Goal: Task Accomplishment & Management: Use online tool/utility

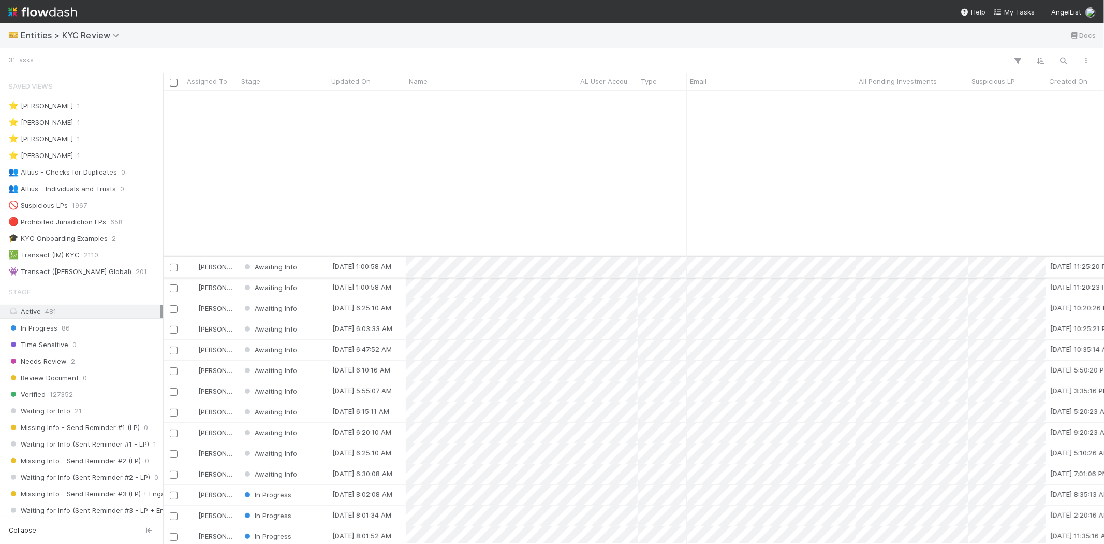
scroll to position [198, 0]
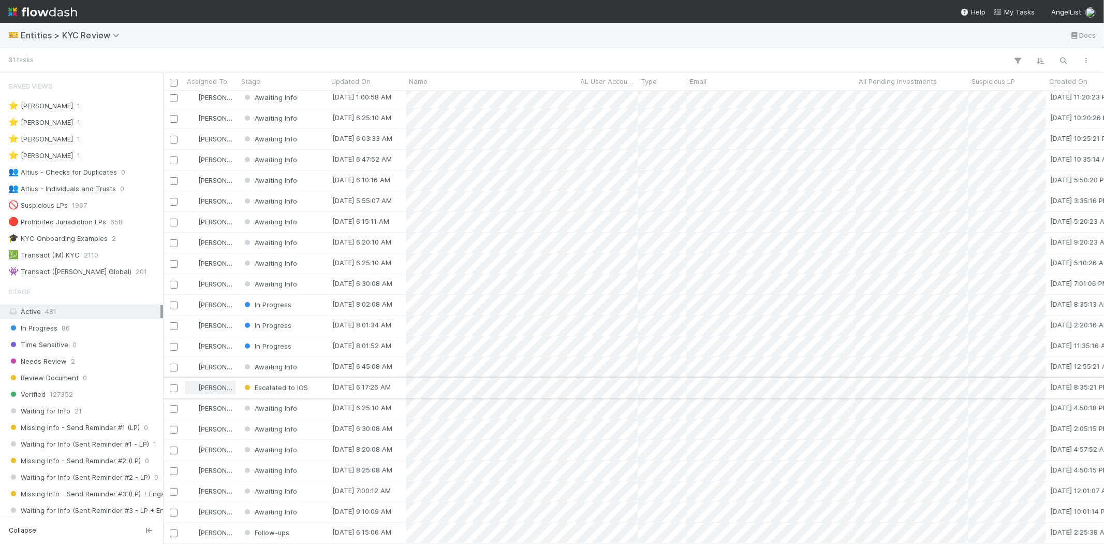
click at [208, 383] on span "[PERSON_NAME]" at bounding box center [224, 387] width 52 height 8
click at [256, 418] on span "[PERSON_NAME]" at bounding box center [230, 420] width 52 height 8
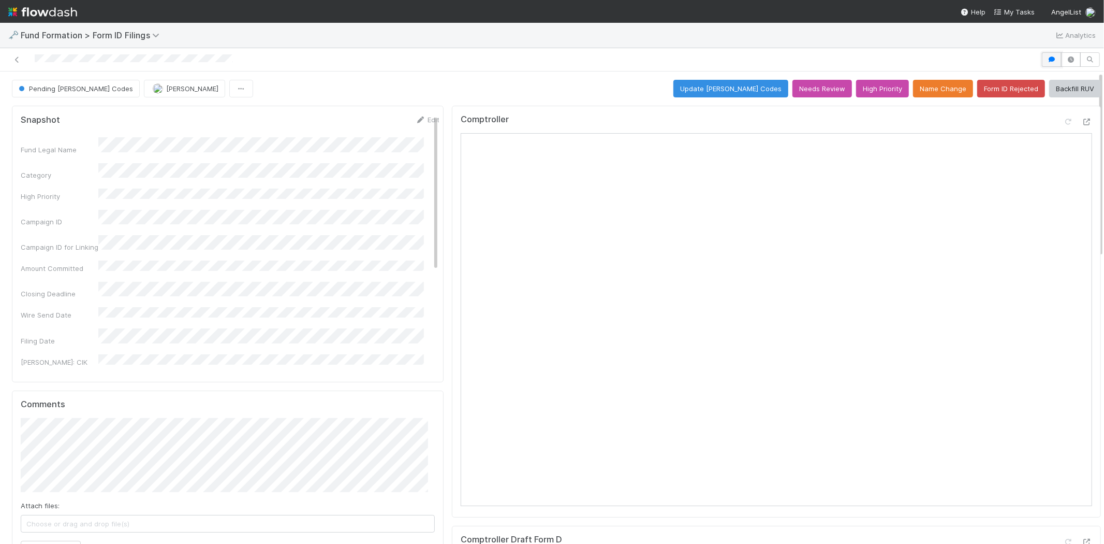
click at [1047, 62] on icon "button" at bounding box center [1052, 59] width 10 height 6
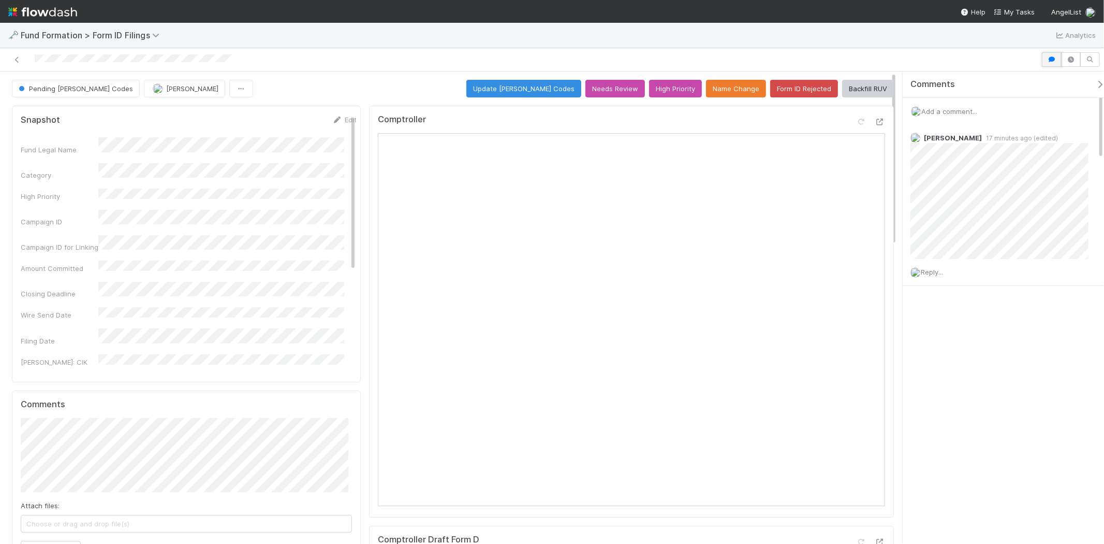
click at [1046, 63] on button "button" at bounding box center [1052, 59] width 20 height 14
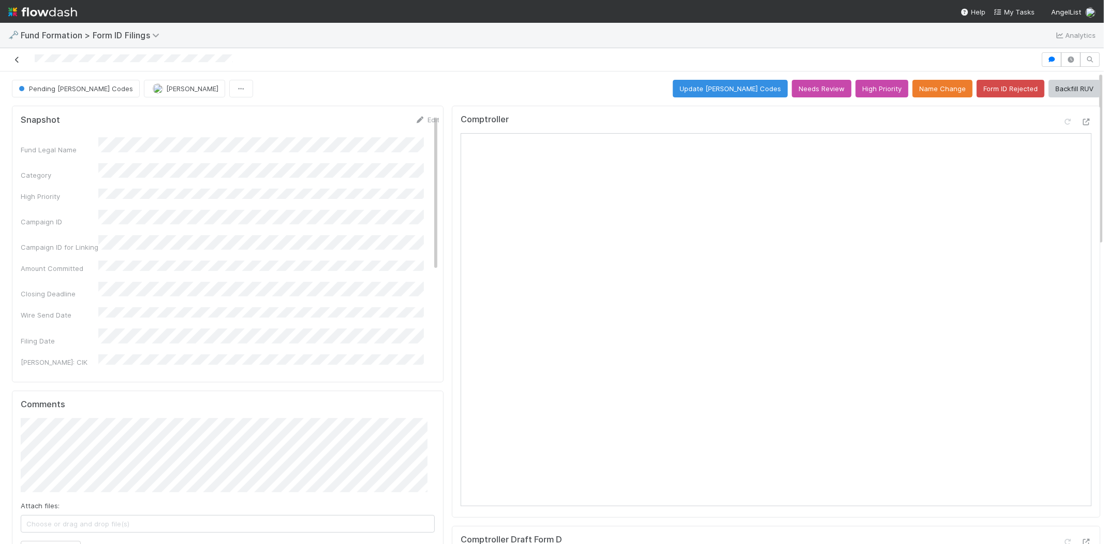
click at [17, 60] on icon at bounding box center [17, 59] width 10 height 7
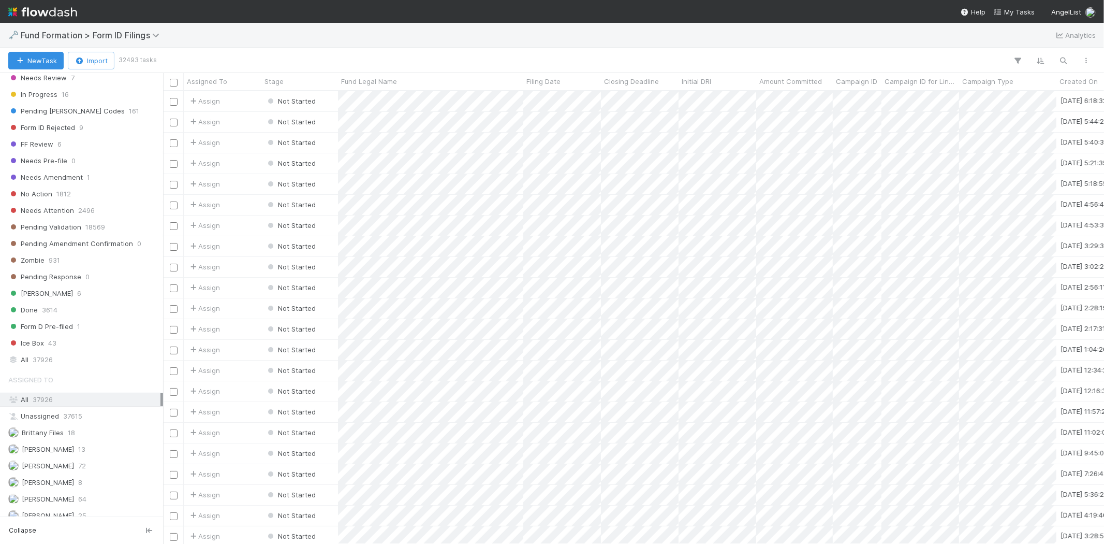
scroll to position [313, 0]
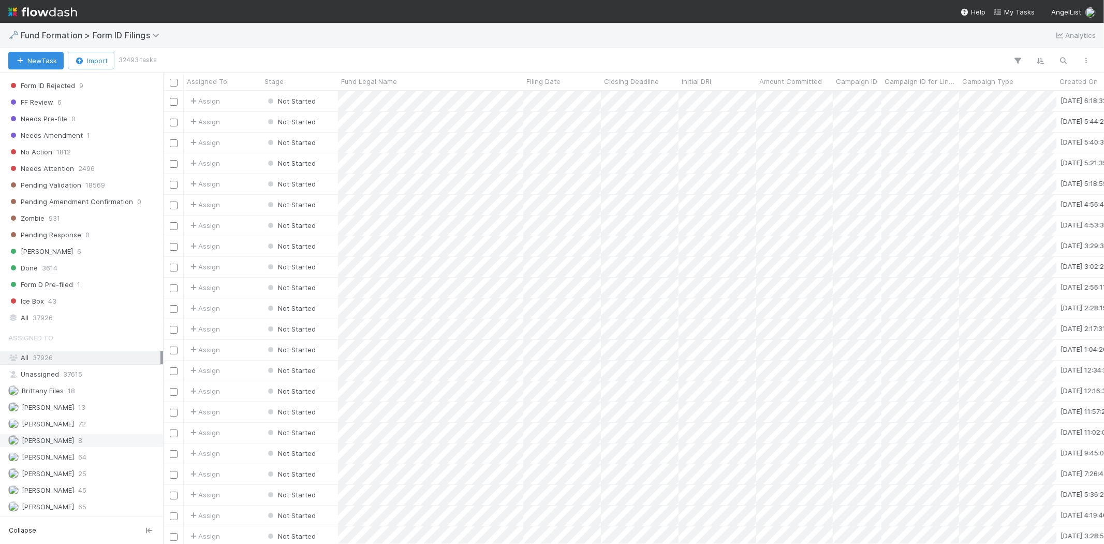
click at [74, 436] on span "[PERSON_NAME]" at bounding box center [48, 440] width 52 height 8
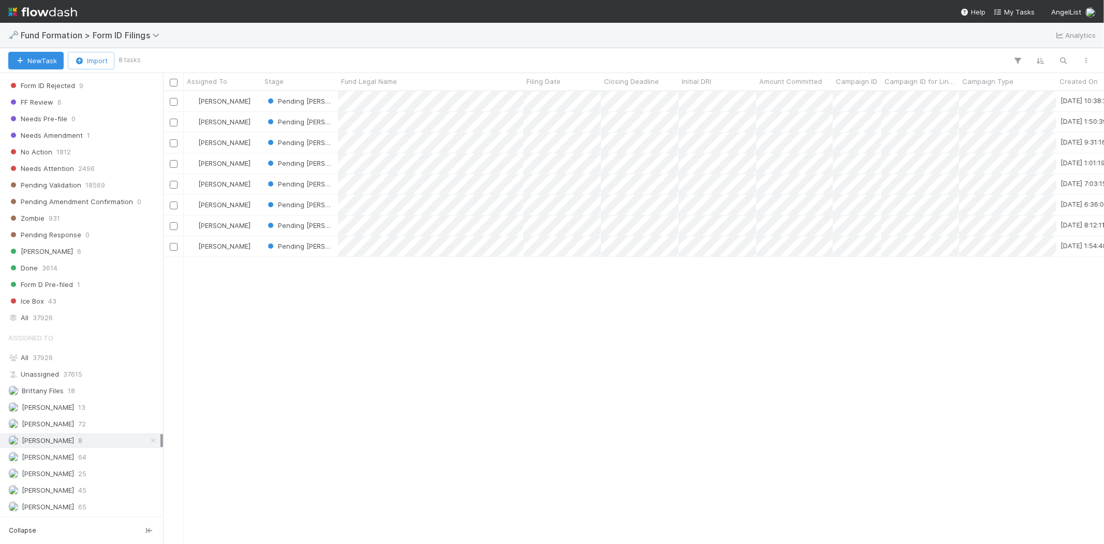
scroll to position [444, 932]
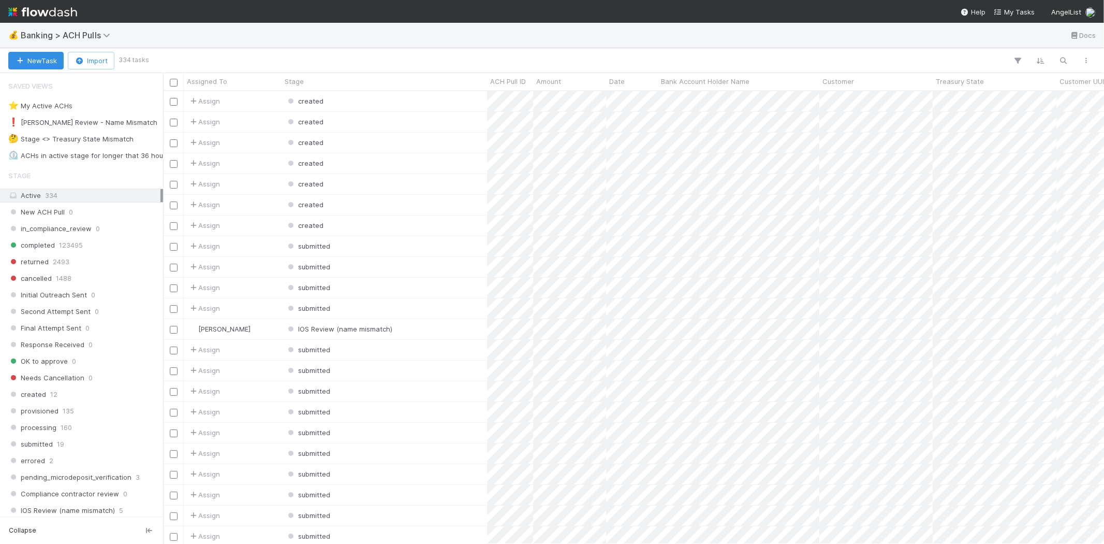
scroll to position [444, 932]
click at [101, 121] on div "❗ Karen Review - Name Mismatch" at bounding box center [82, 122] width 149 height 13
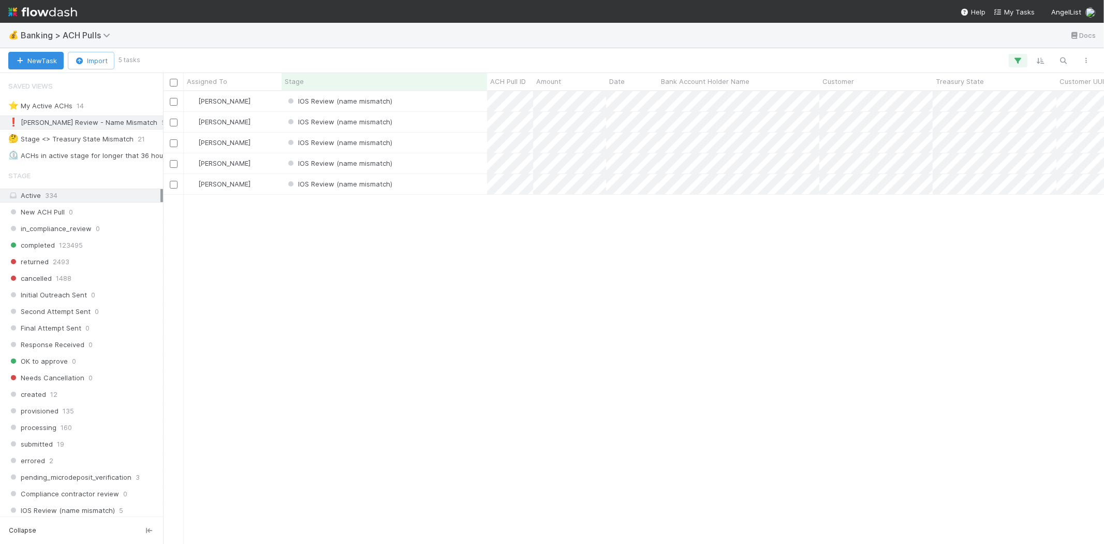
scroll to position [444, 932]
click at [277, 101] on div "[PERSON_NAME]" at bounding box center [233, 101] width 98 height 20
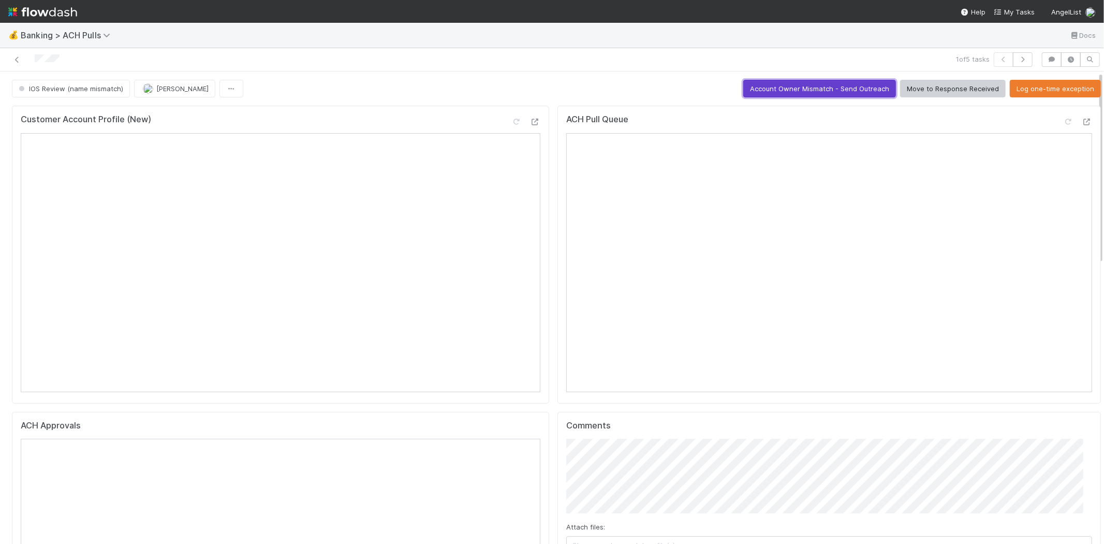
click at [779, 85] on button "Account Owner Mismatch - Send Outreach" at bounding box center [820, 89] width 153 height 18
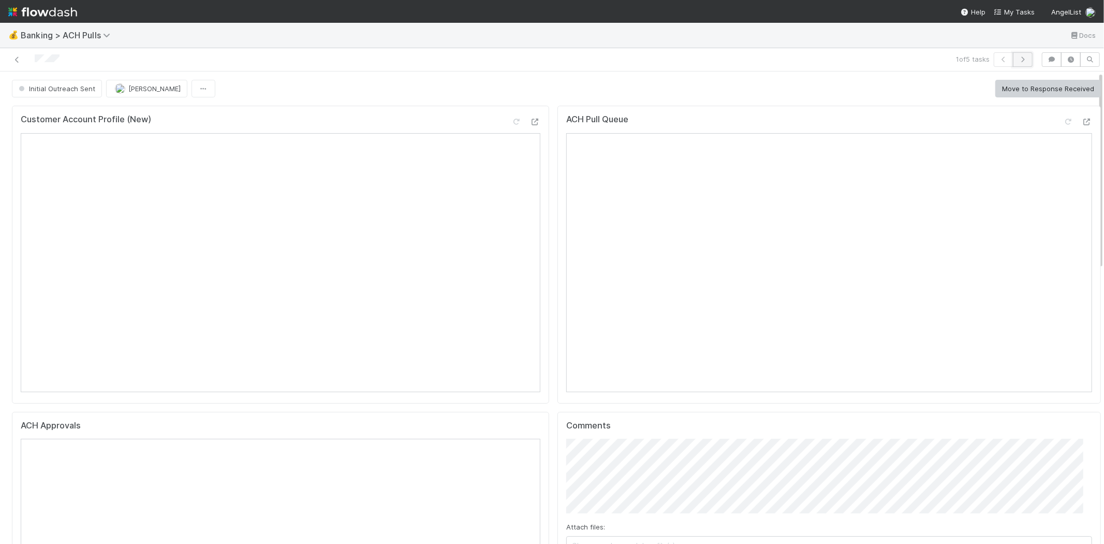
click at [1022, 57] on button "button" at bounding box center [1023, 59] width 20 height 14
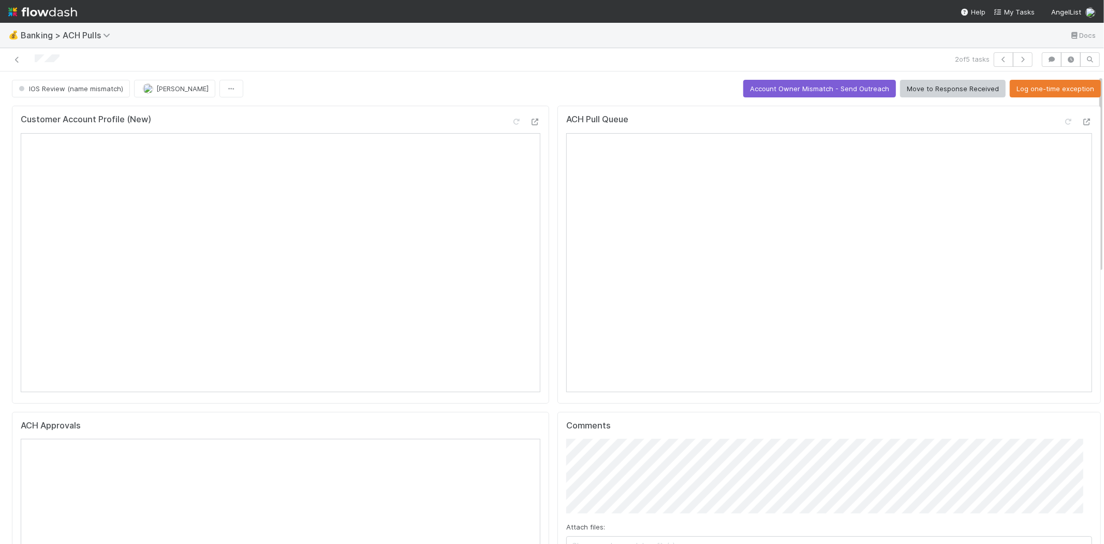
scroll to position [57, 0]
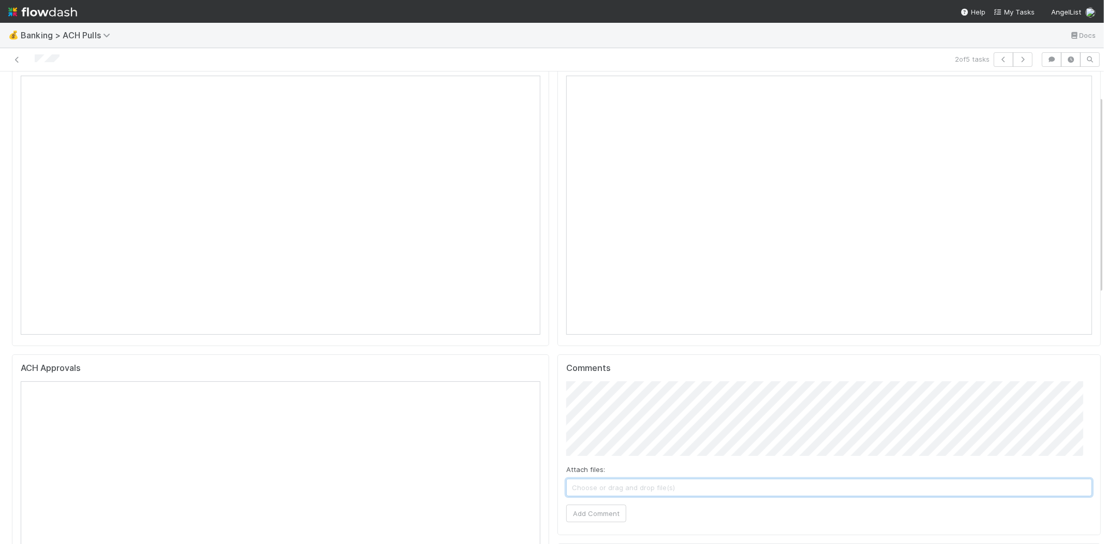
click at [650, 479] on span "Choose or drag and drop file(s)" at bounding box center [829, 487] width 525 height 17
click at [595, 504] on button "Add Comment" at bounding box center [596, 513] width 60 height 18
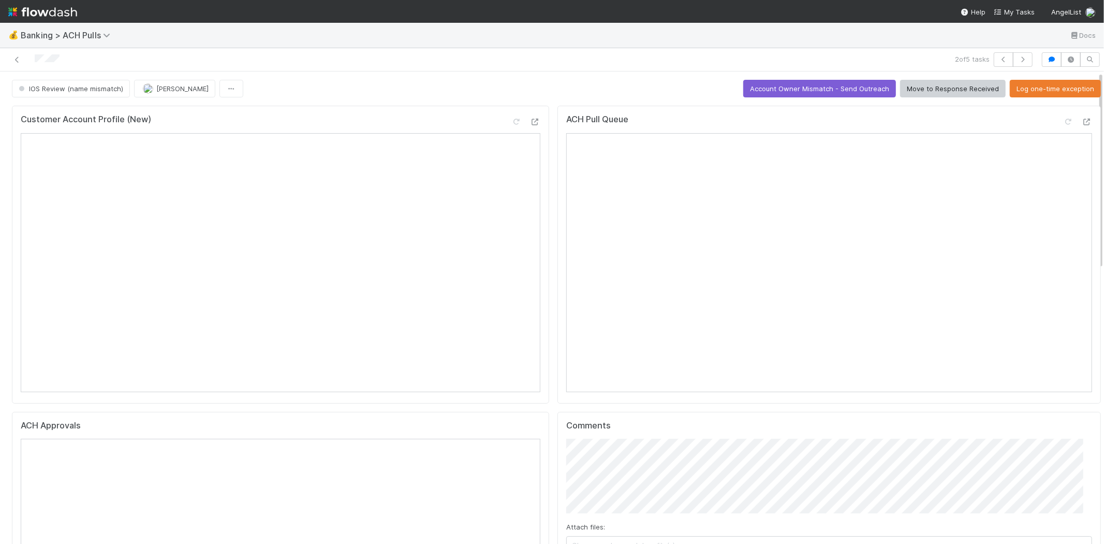
scroll to position [0, 0]
click at [1018, 57] on icon "button" at bounding box center [1023, 59] width 10 height 6
click at [796, 92] on button "Account Owner Mismatch - Send Outreach" at bounding box center [820, 89] width 153 height 18
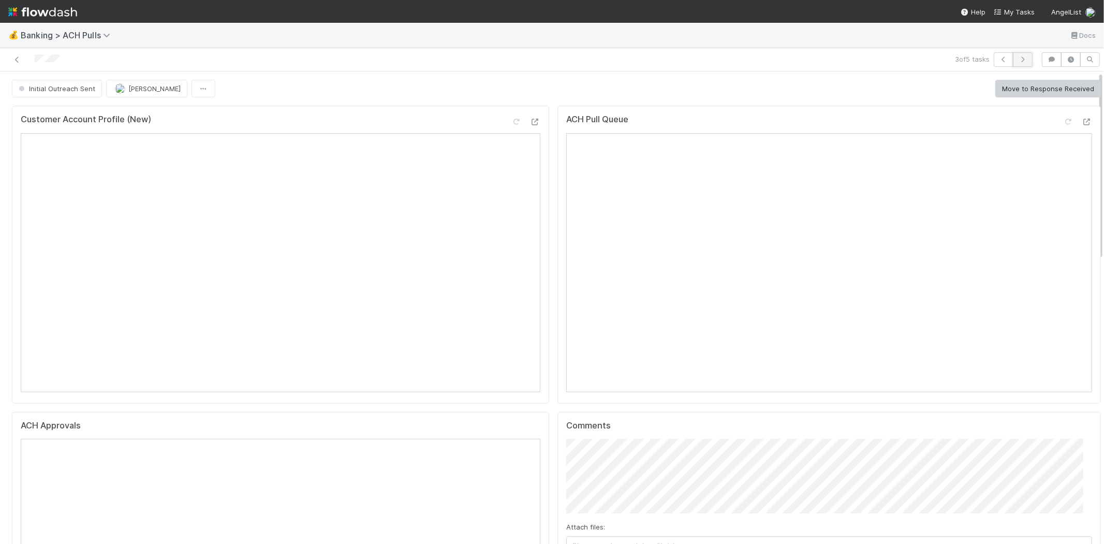
click at [1018, 60] on icon "button" at bounding box center [1023, 59] width 10 height 6
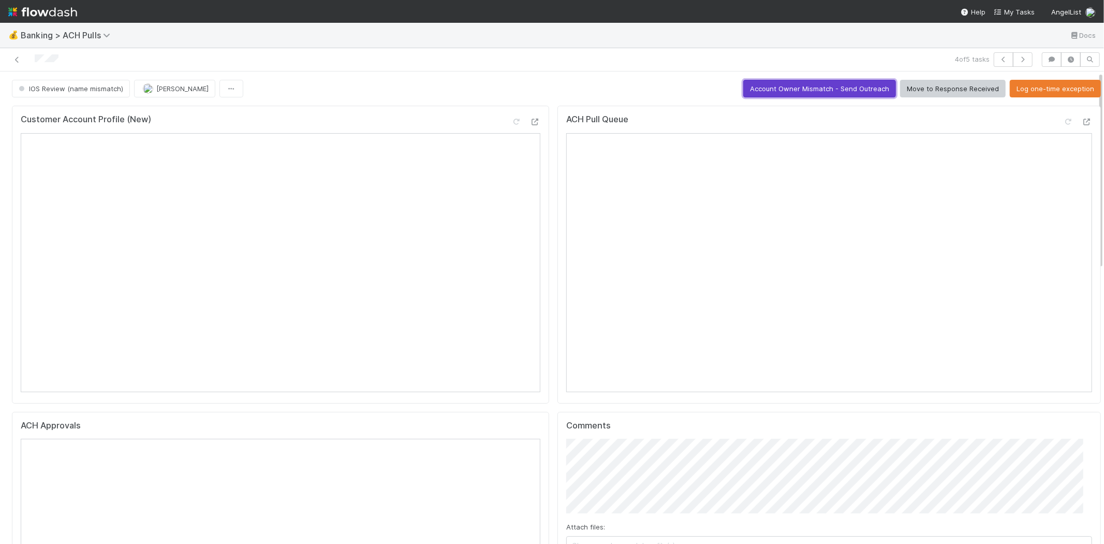
click at [764, 93] on button "Account Owner Mismatch - Send Outreach" at bounding box center [820, 89] width 153 height 18
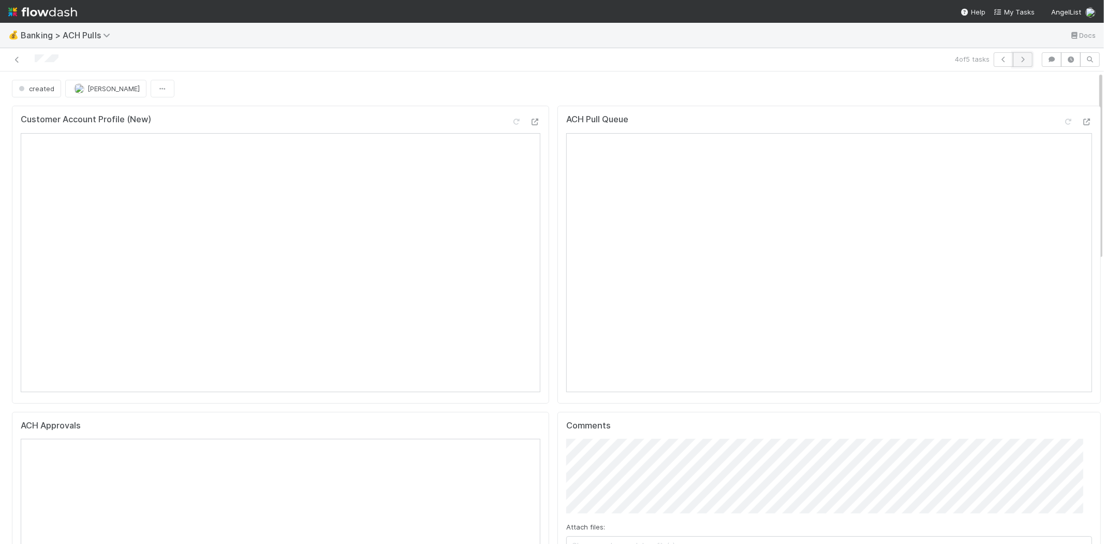
click at [1018, 61] on icon "button" at bounding box center [1023, 59] width 10 height 6
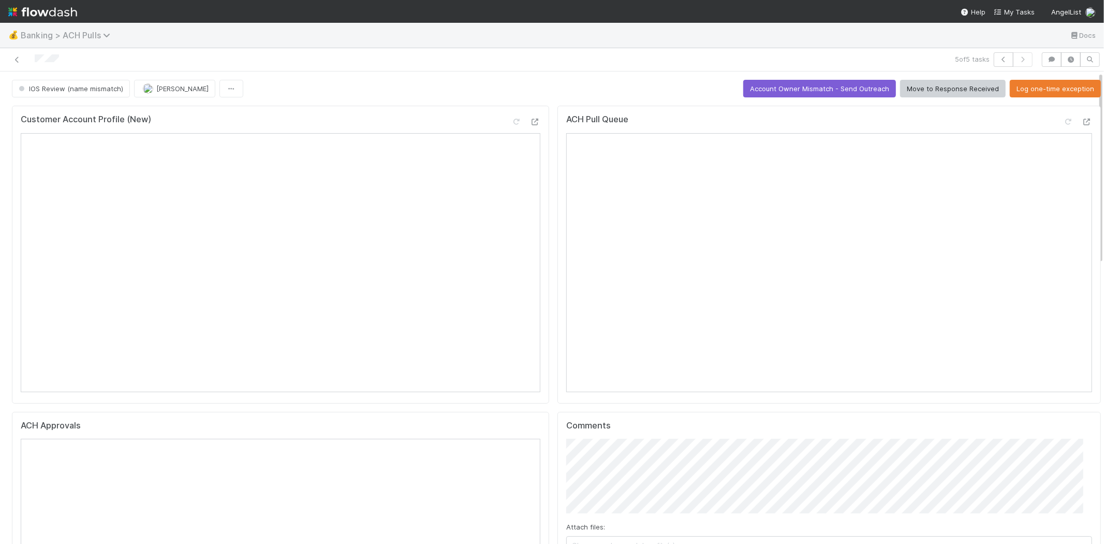
click at [82, 38] on span "Banking > ACH Pulls" at bounding box center [68, 35] width 95 height 10
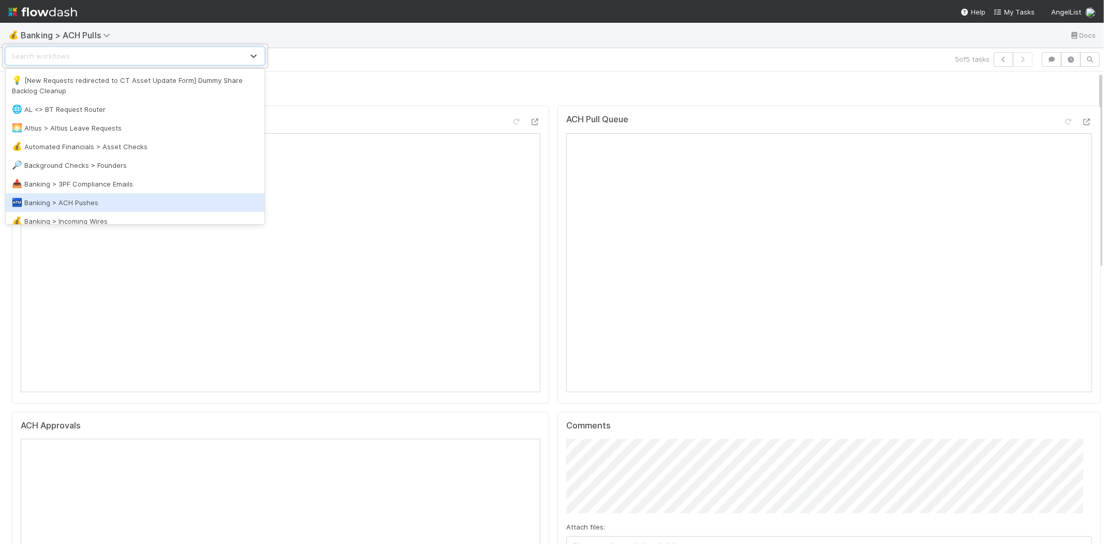
click at [90, 199] on div "🏧 Banking > ACH Pushes" at bounding box center [135, 202] width 246 height 10
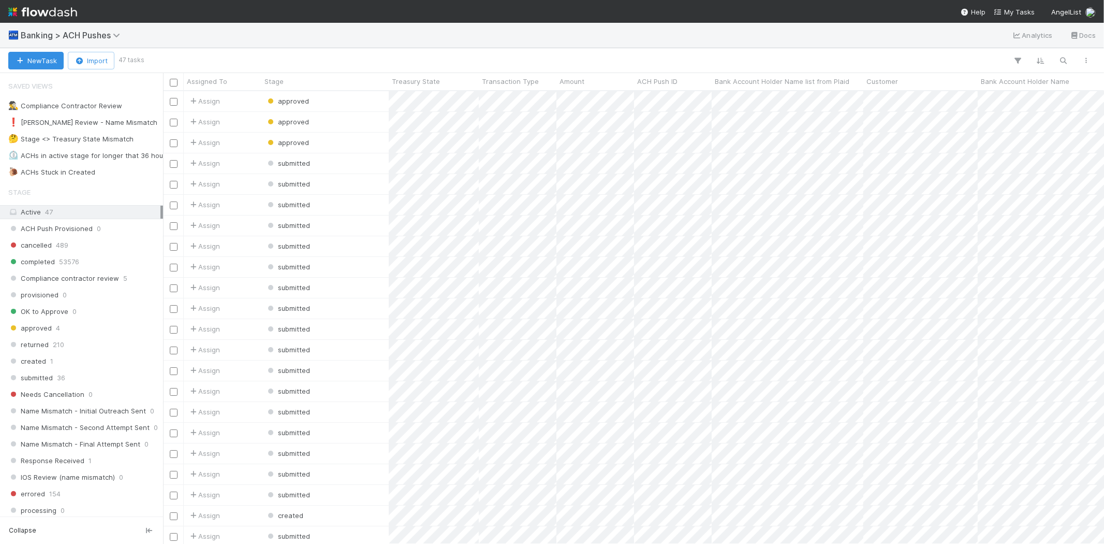
scroll to position [444, 932]
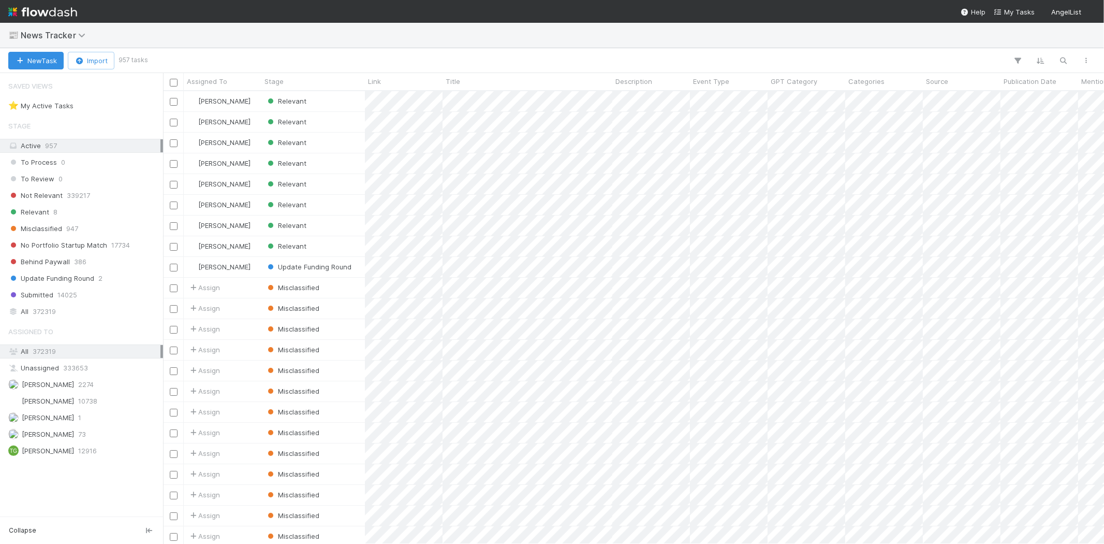
scroll to position [444, 932]
click at [58, 211] on div "Relevant 8" at bounding box center [84, 212] width 152 height 13
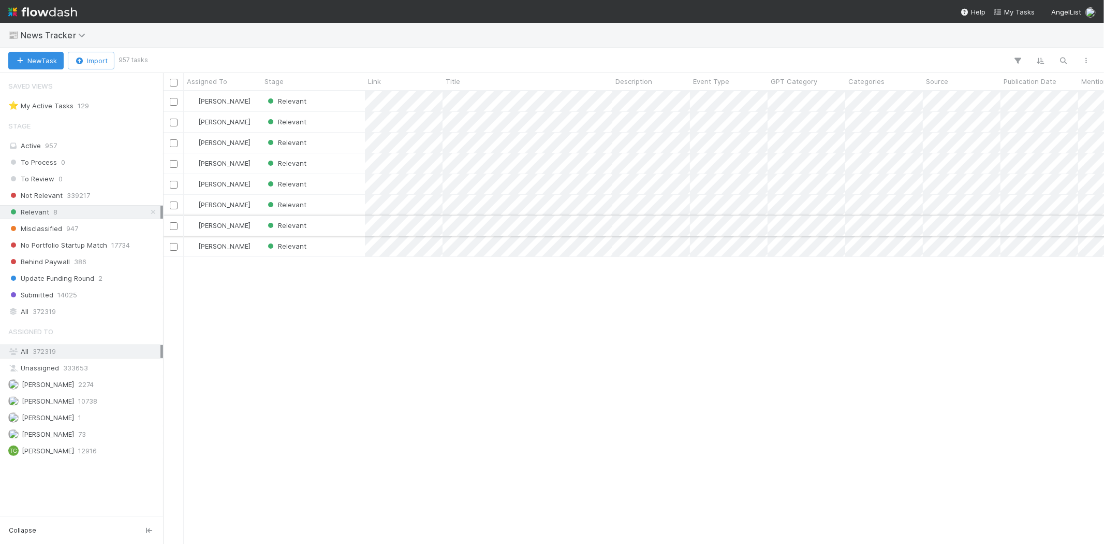
scroll to position [444, 932]
click at [74, 401] on span "[PERSON_NAME]" at bounding box center [48, 401] width 52 height 8
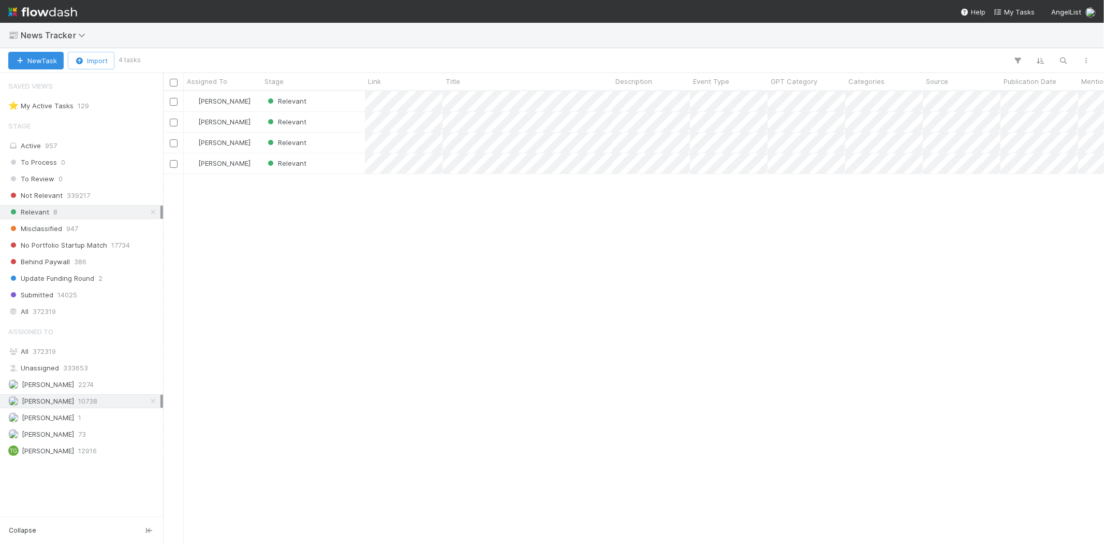
scroll to position [444, 932]
click at [327, 97] on div "Relevant" at bounding box center [313, 101] width 104 height 20
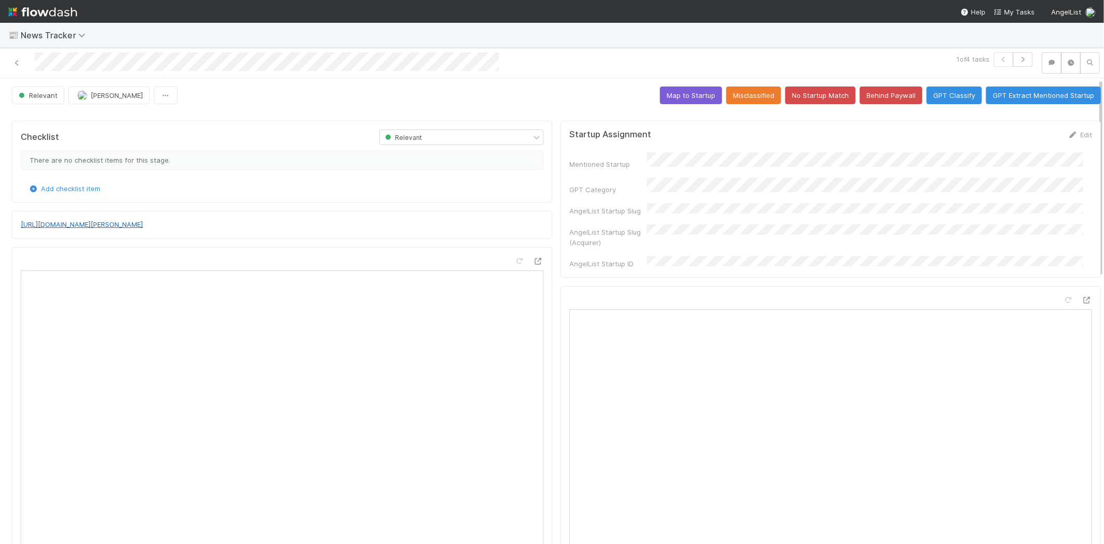
click at [143, 228] on link "http://www.businesswire.com/news/home/20250820090159/en/Audacity-IB-Advises-on-…" at bounding box center [82, 224] width 122 height 8
click at [818, 89] on button "No Startup Match" at bounding box center [820, 95] width 70 height 18
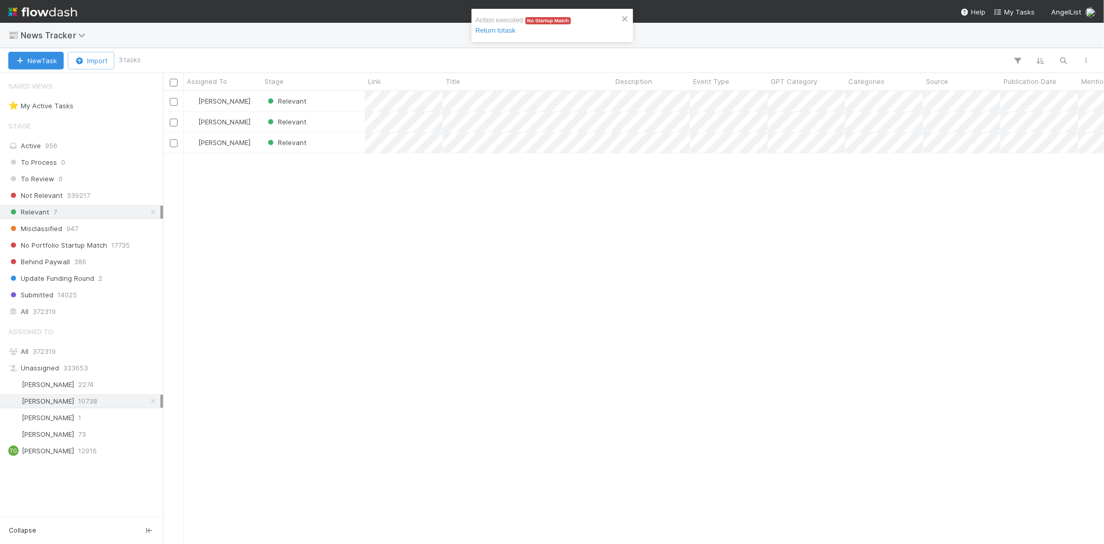
scroll to position [444, 932]
click at [311, 102] on div "Relevant" at bounding box center [313, 101] width 104 height 20
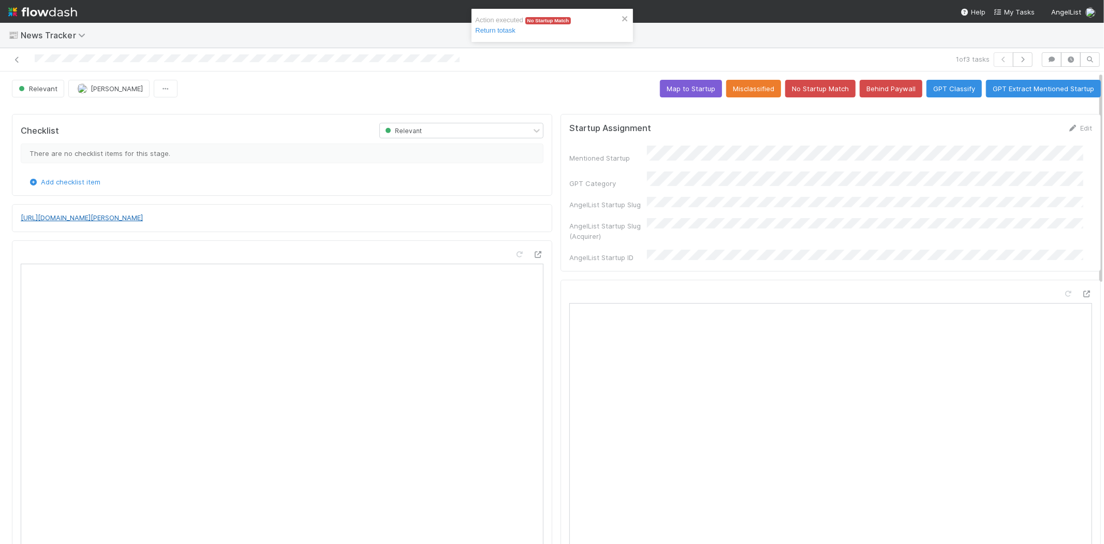
click at [143, 222] on link "http://www.businesswire.com/news/home/20250826992233/en/Loman-AI-Raises-3.5-Mil…" at bounding box center [82, 217] width 122 height 8
click at [820, 81] on button "No Startup Match" at bounding box center [820, 89] width 70 height 18
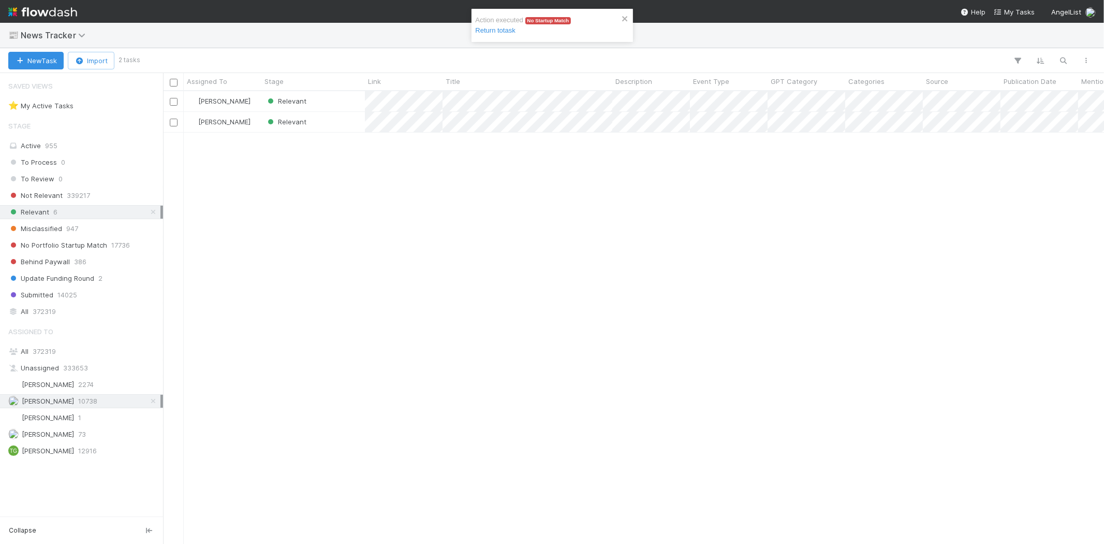
scroll to position [444, 932]
click at [328, 97] on div "Relevant" at bounding box center [313, 101] width 104 height 20
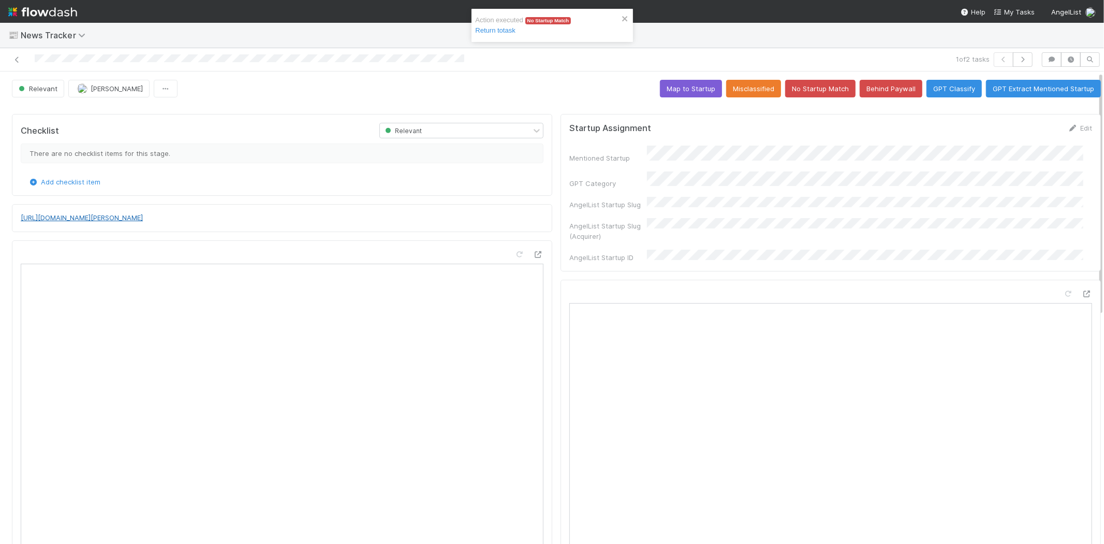
click at [143, 216] on link "https://fortune.com/crypto/2025/08/26/trump-media-and-technolgy-djt-crypto-com-…" at bounding box center [82, 217] width 122 height 8
click at [809, 91] on button "No Startup Match" at bounding box center [820, 89] width 70 height 18
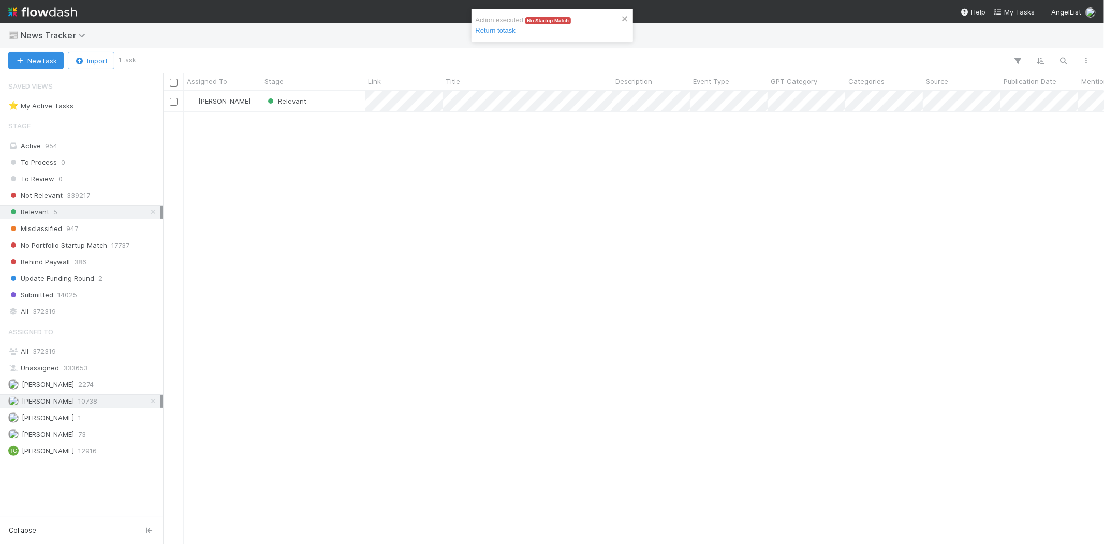
scroll to position [444, 932]
click at [338, 100] on div "Relevant" at bounding box center [313, 101] width 104 height 20
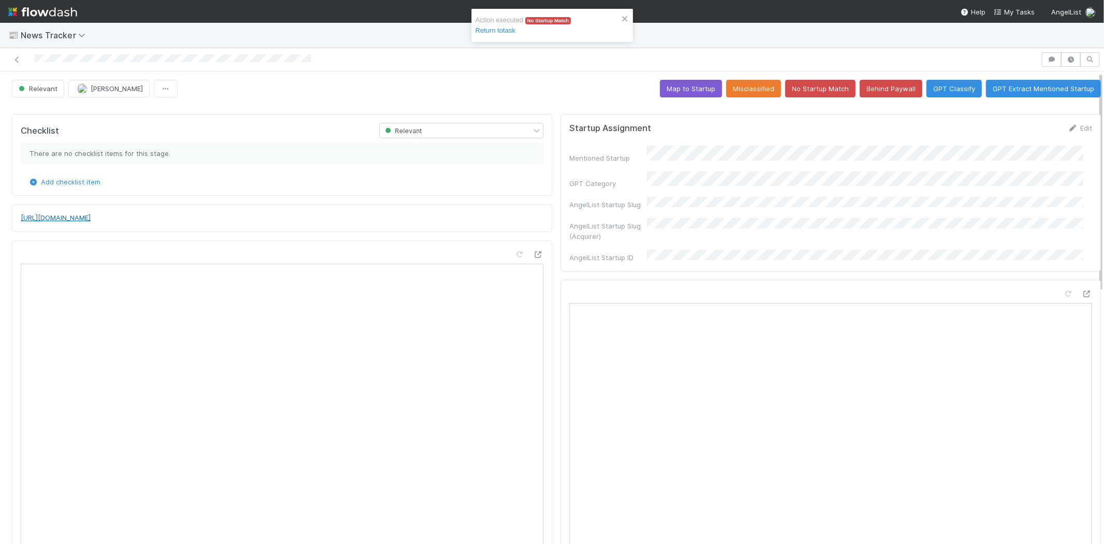
click at [91, 219] on link "https://techcrunch.com/2025/08/24/pintarnya-raises-16-7m-to-power-jobs-and-fina…" at bounding box center [56, 217] width 70 height 8
click at [791, 88] on button "No Startup Match" at bounding box center [820, 89] width 70 height 18
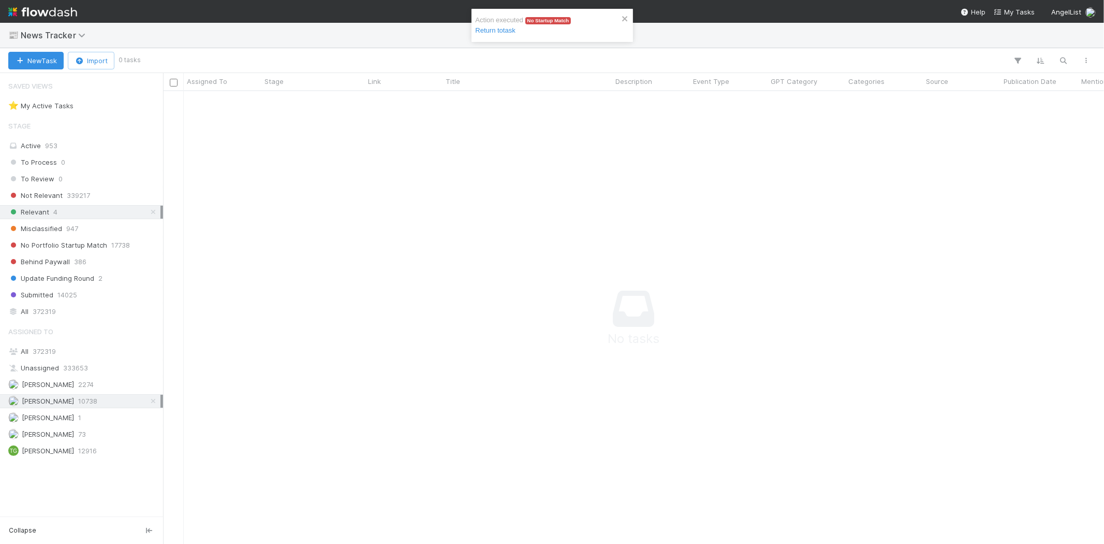
scroll to position [435, 924]
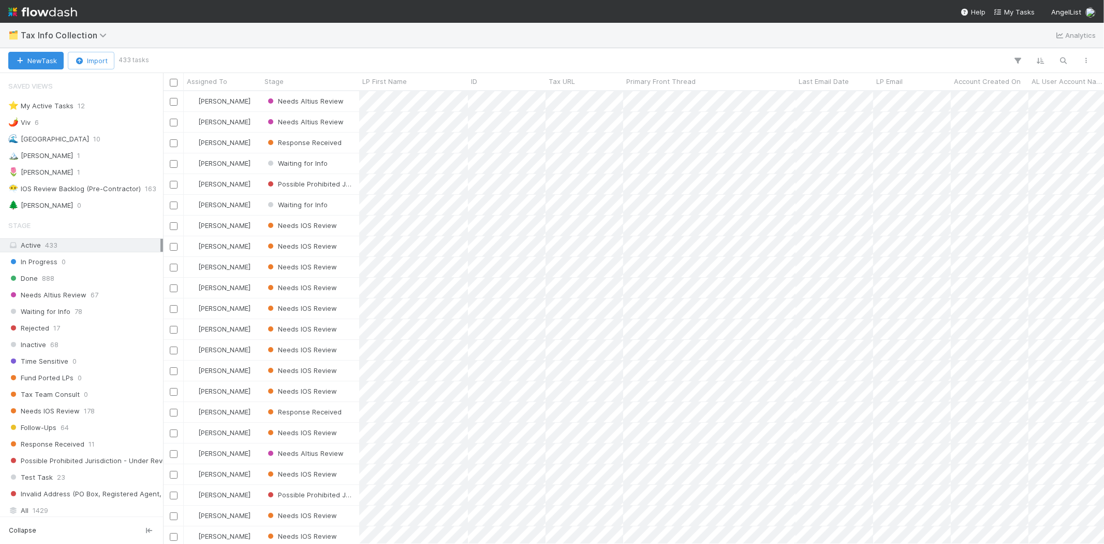
scroll to position [444, 932]
click at [27, 157] on div "🏔️ [PERSON_NAME]" at bounding box center [40, 155] width 65 height 13
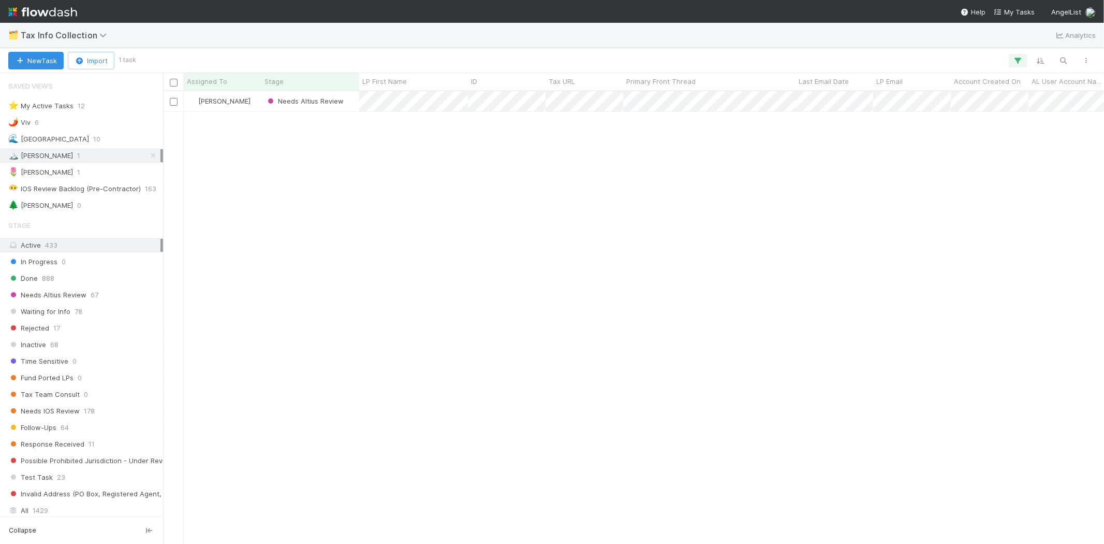
scroll to position [444, 932]
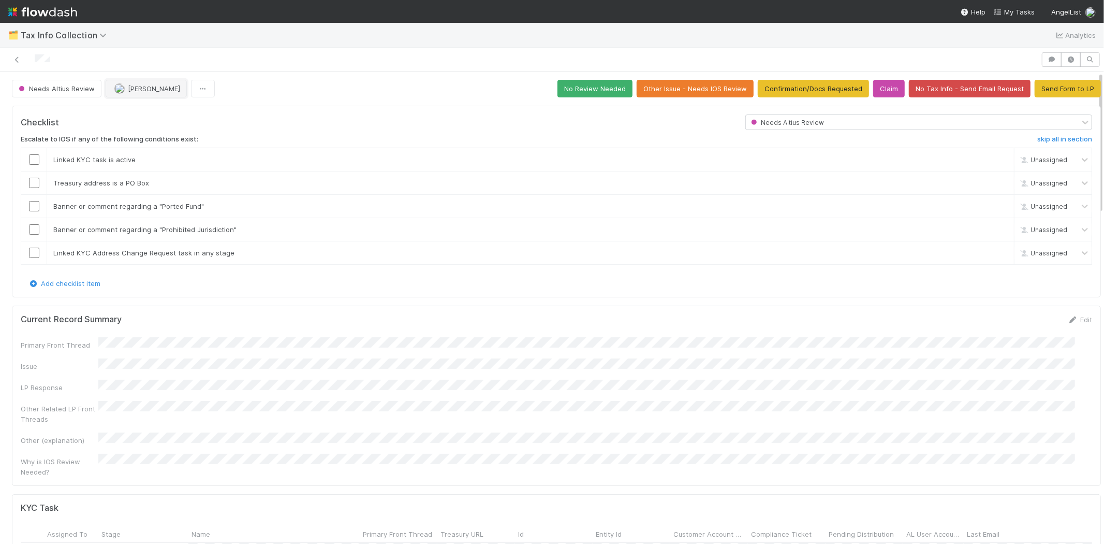
click at [155, 91] on span "[PERSON_NAME]" at bounding box center [154, 88] width 52 height 8
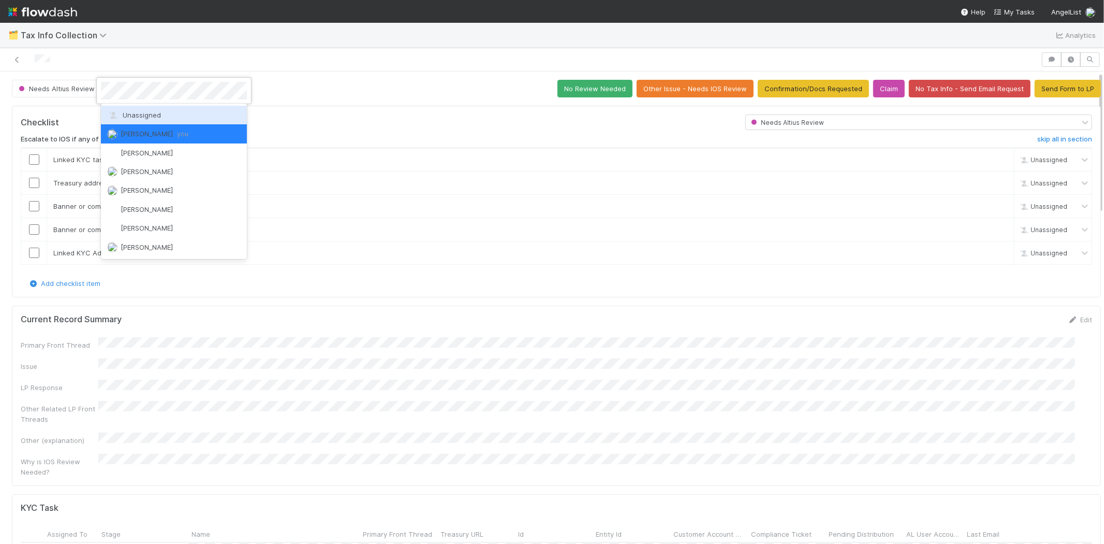
click at [156, 110] on div "Unassigned" at bounding box center [174, 115] width 146 height 19
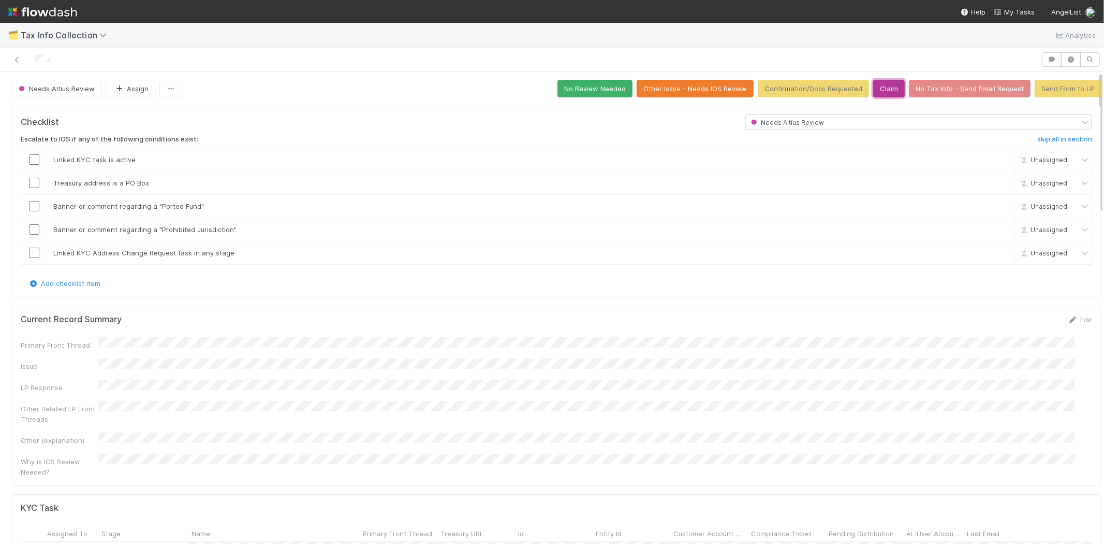
click at [874, 85] on button "Claim" at bounding box center [889, 89] width 32 height 18
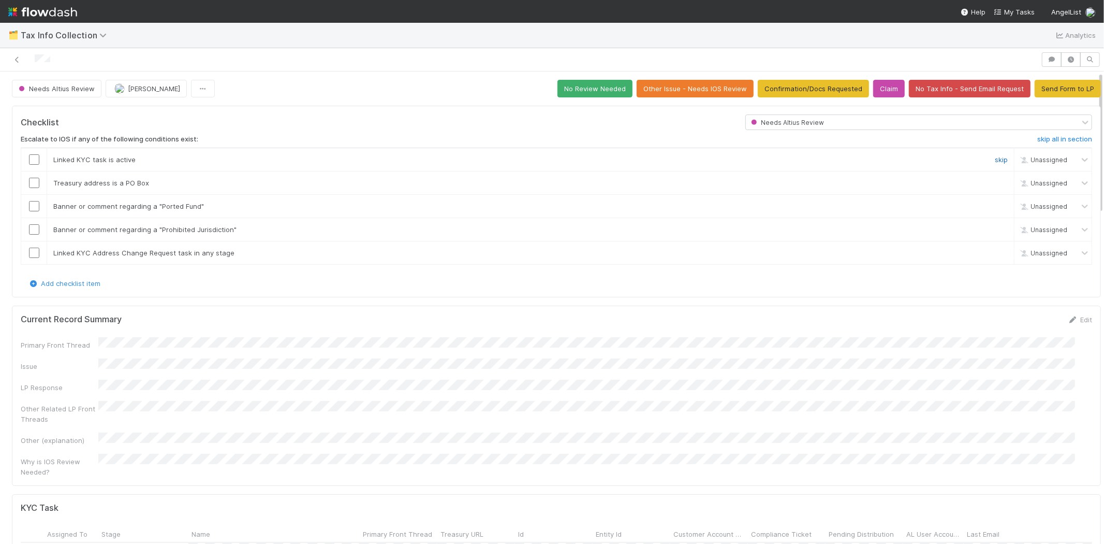
click at [995, 159] on link "skip" at bounding box center [1001, 159] width 13 height 8
click at [995, 180] on link "skip" at bounding box center [1001, 183] width 13 height 8
click at [995, 206] on link "skip" at bounding box center [1001, 206] width 13 height 8
click at [995, 228] on link "skip" at bounding box center [1001, 229] width 13 height 8
click at [995, 253] on link "skip" at bounding box center [1001, 253] width 13 height 8
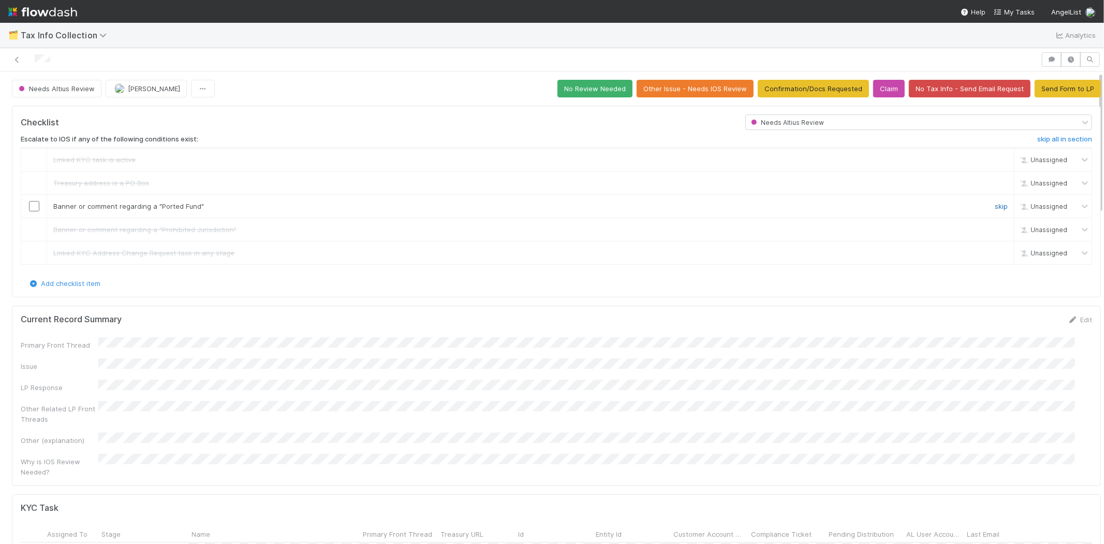
click at [995, 206] on link "skip" at bounding box center [1001, 206] width 13 height 8
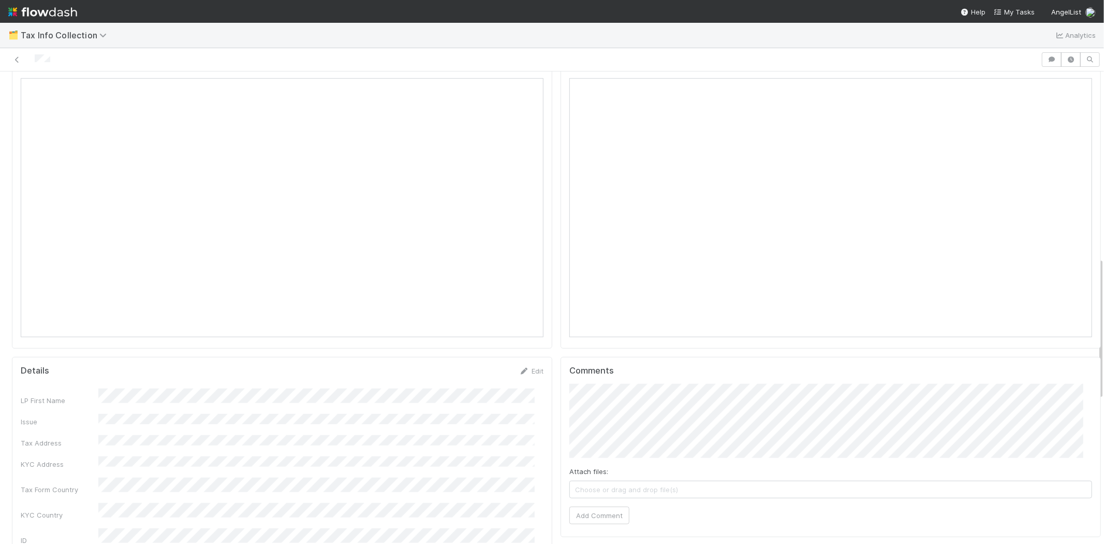
scroll to position [568, 0]
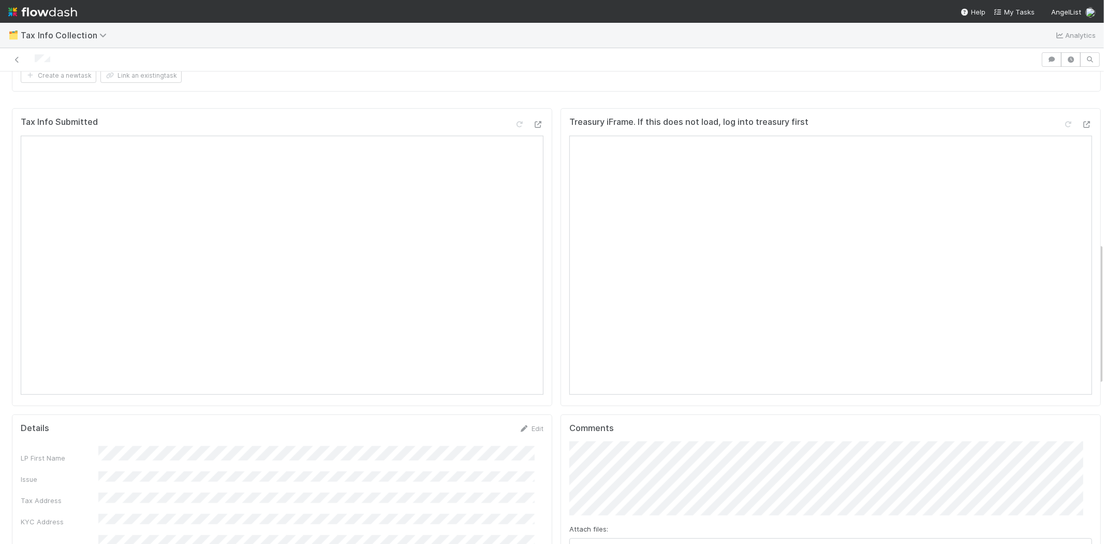
drag, startPoint x: 524, startPoint y: 412, endPoint x: 230, endPoint y: 462, distance: 297.8
click at [523, 424] on link "Edit" at bounding box center [531, 428] width 24 height 8
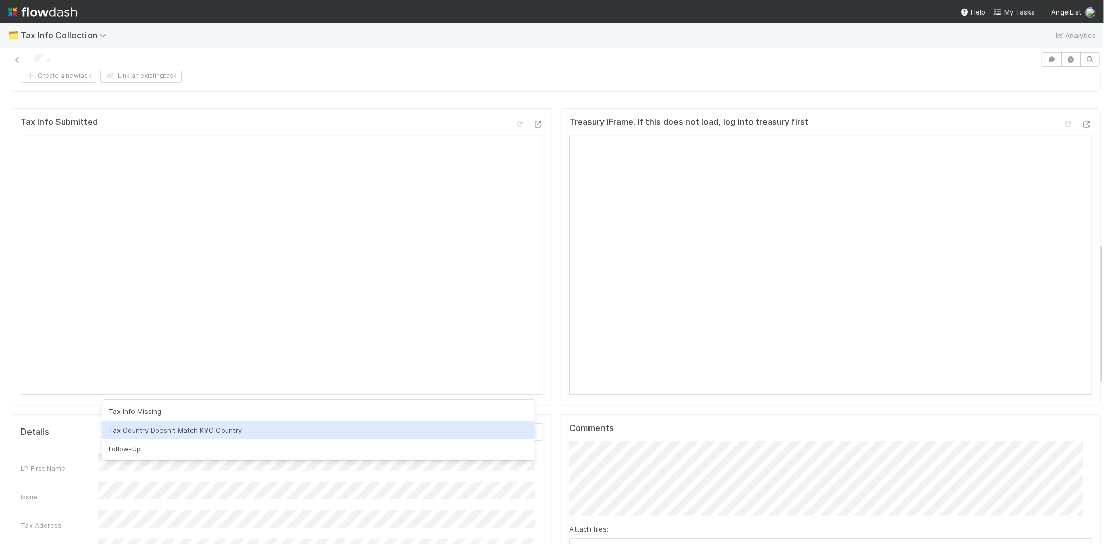
click at [166, 427] on div "Tax Country Doesn't Match KYC Country" at bounding box center [319, 429] width 432 height 19
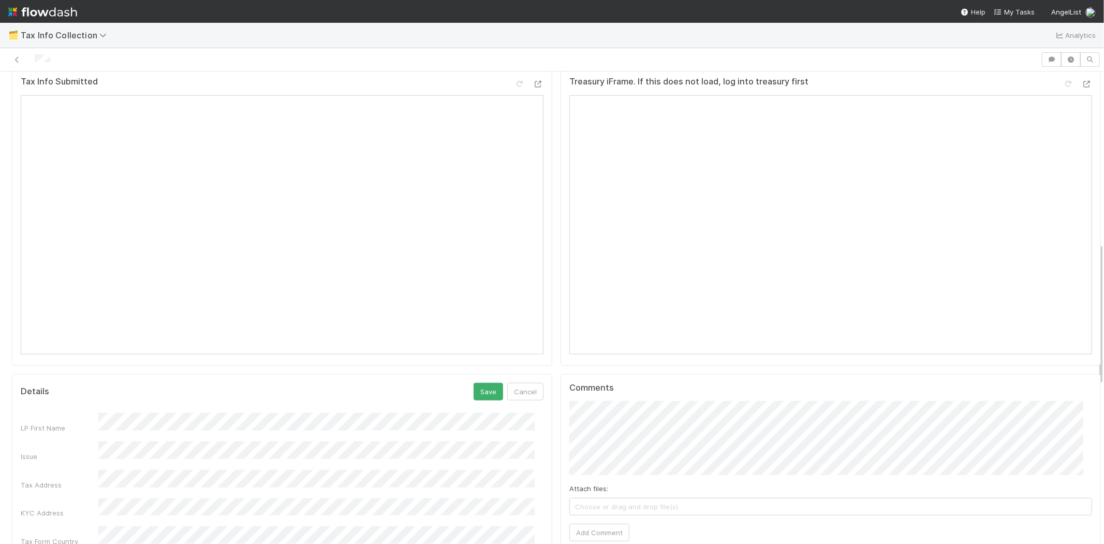
scroll to position [625, 0]
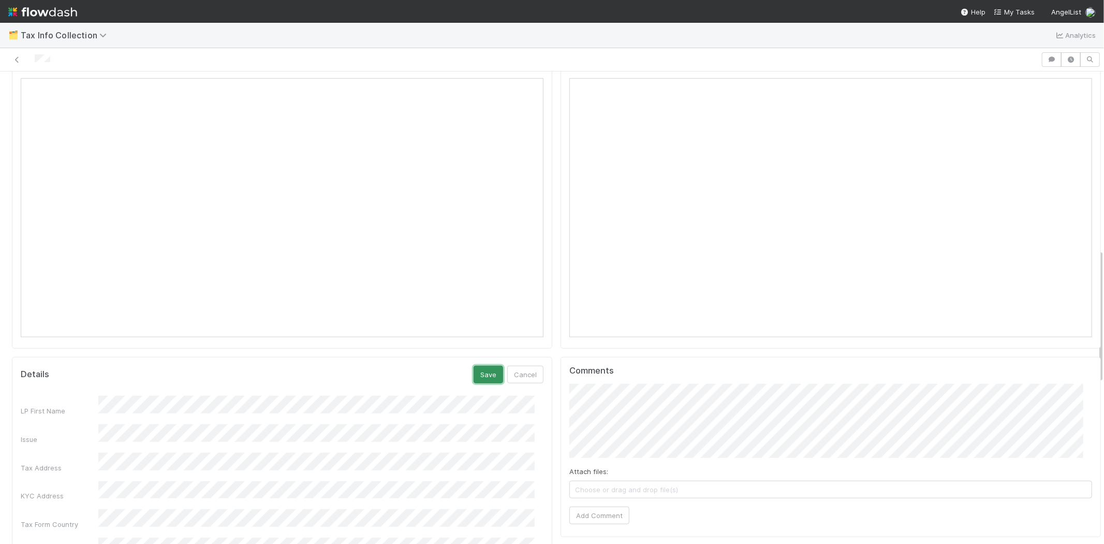
click at [474, 366] on button "Save" at bounding box center [489, 375] width 30 height 18
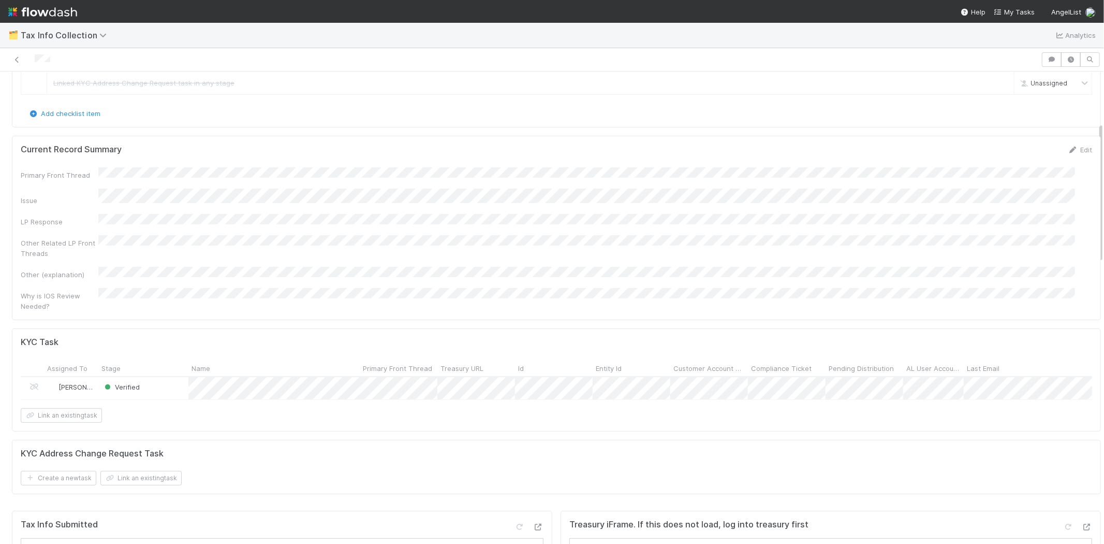
scroll to position [0, 0]
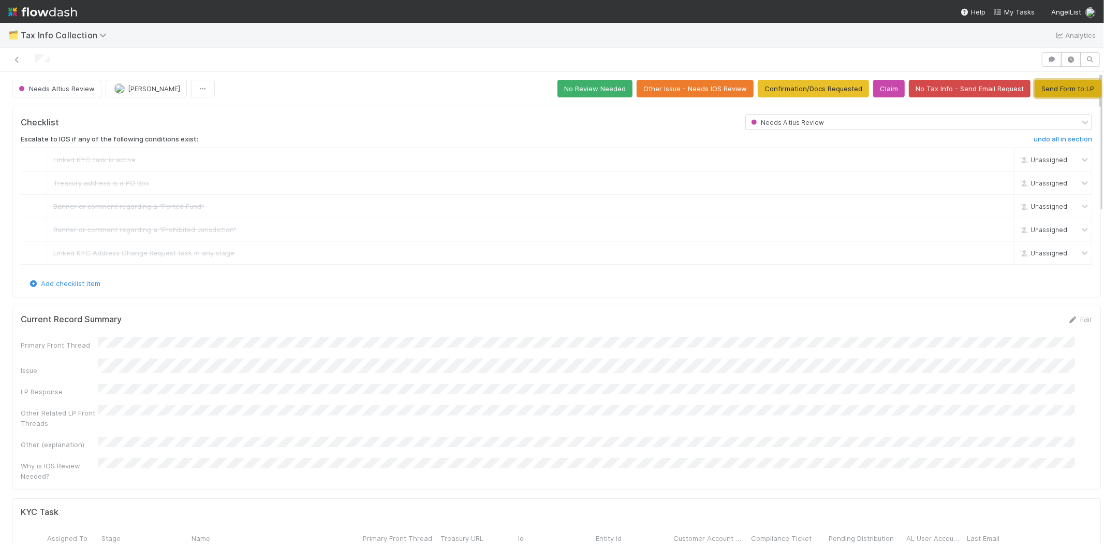
click at [1046, 83] on button "Send Form to LP" at bounding box center [1068, 89] width 66 height 18
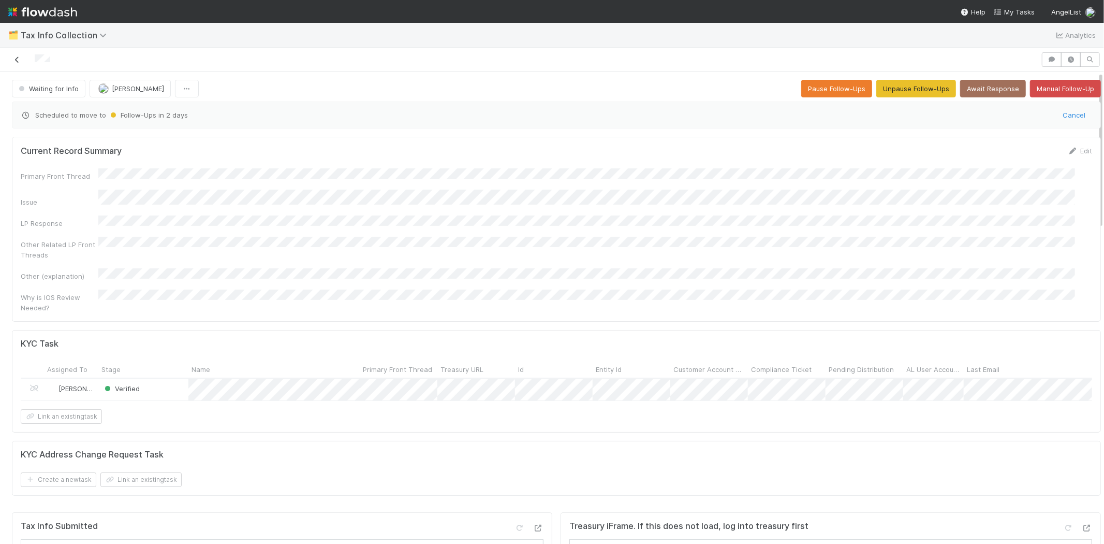
click at [18, 56] on icon at bounding box center [17, 59] width 10 height 7
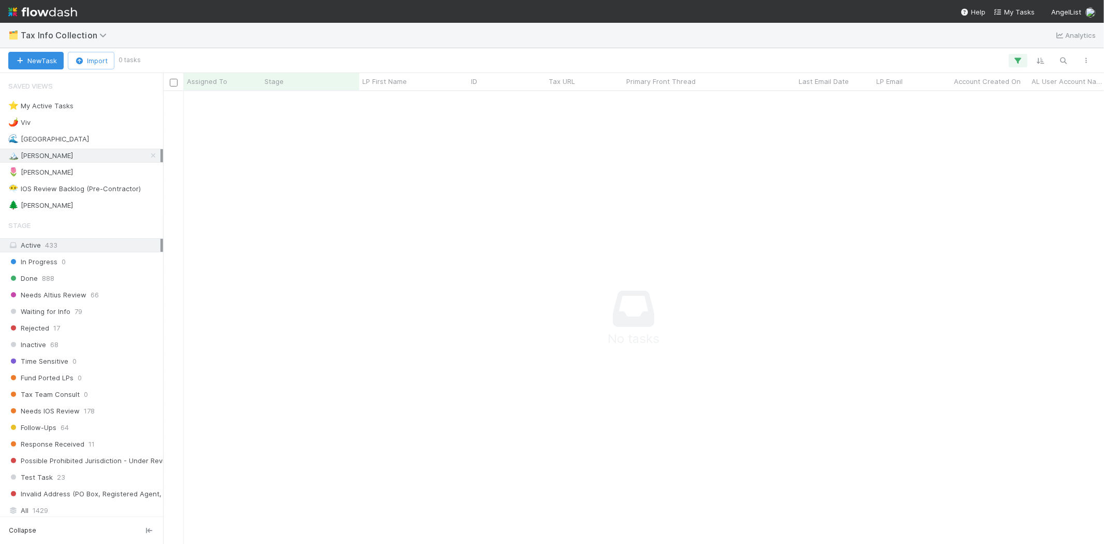
scroll to position [435, 924]
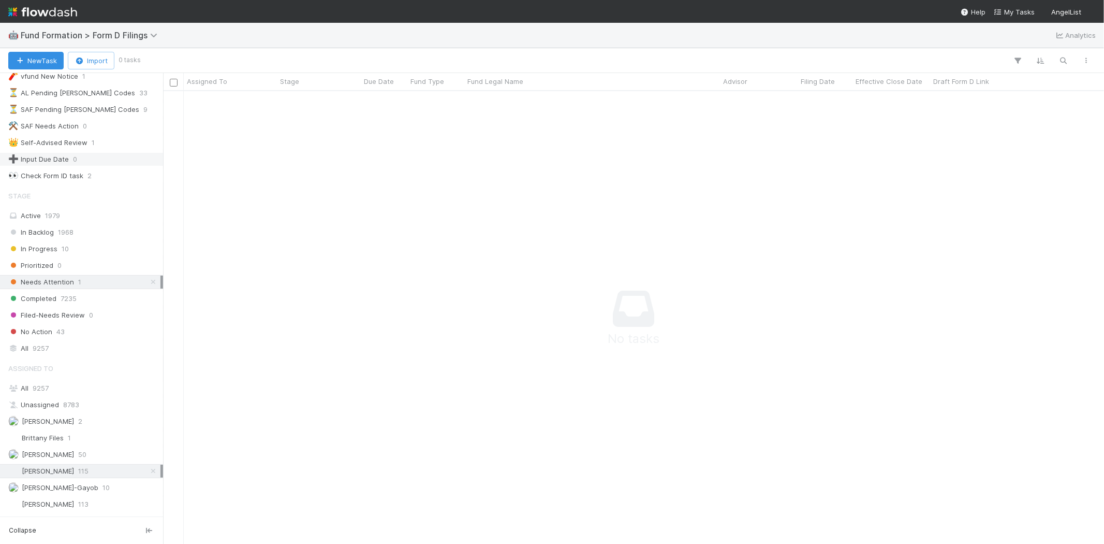
scroll to position [115, 0]
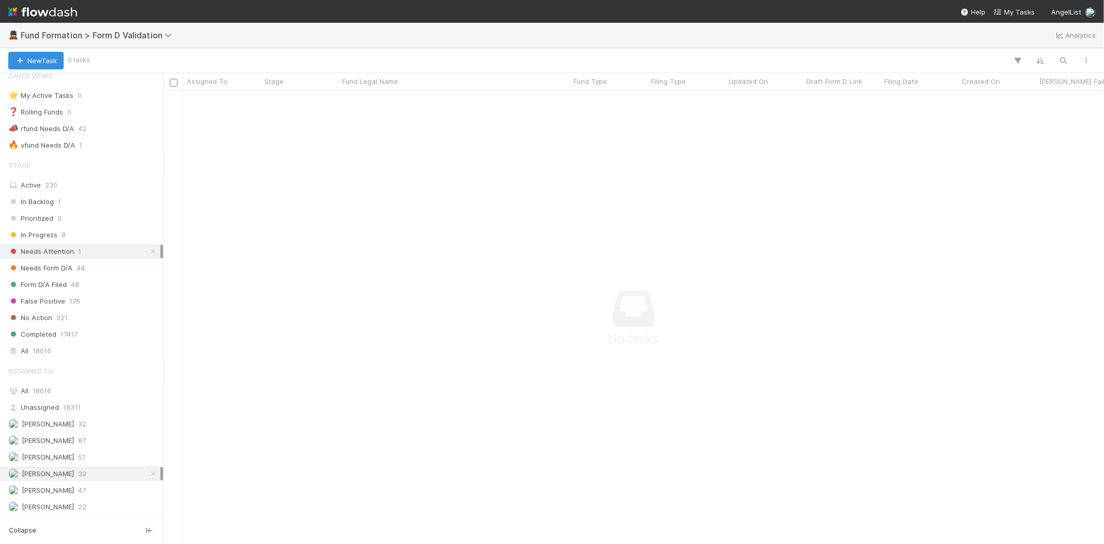
scroll to position [13, 0]
click at [86, 263] on div "Needs Form D/A 44" at bounding box center [84, 267] width 152 height 13
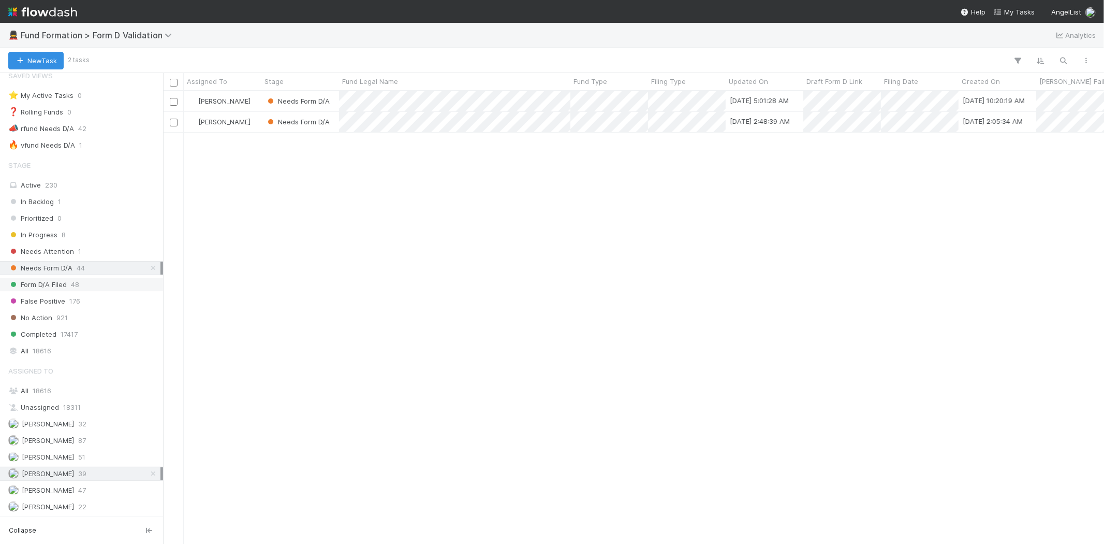
scroll to position [444, 932]
click at [89, 283] on div "Form D/A Filed 48" at bounding box center [84, 284] width 152 height 13
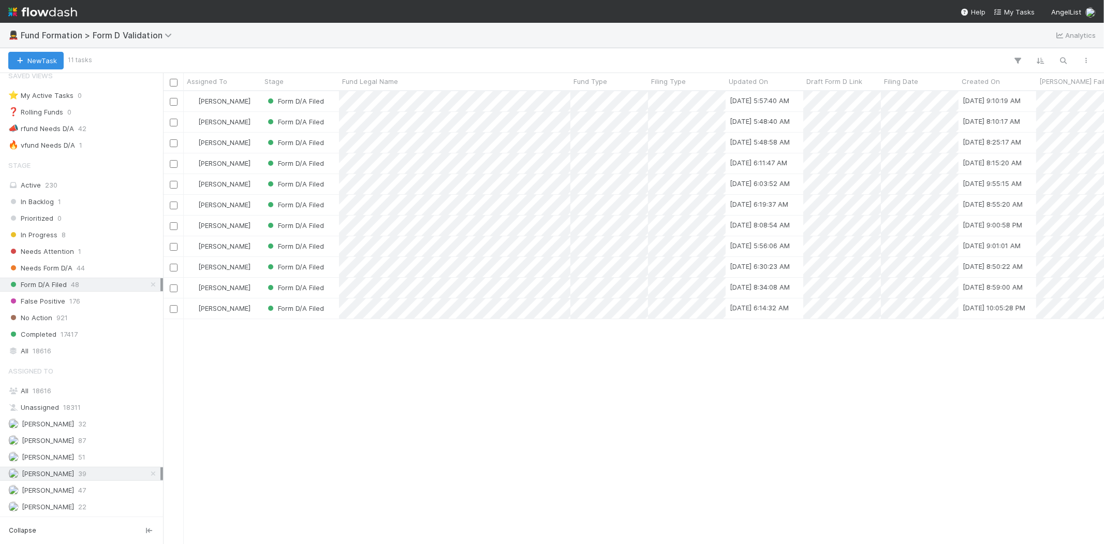
scroll to position [444, 932]
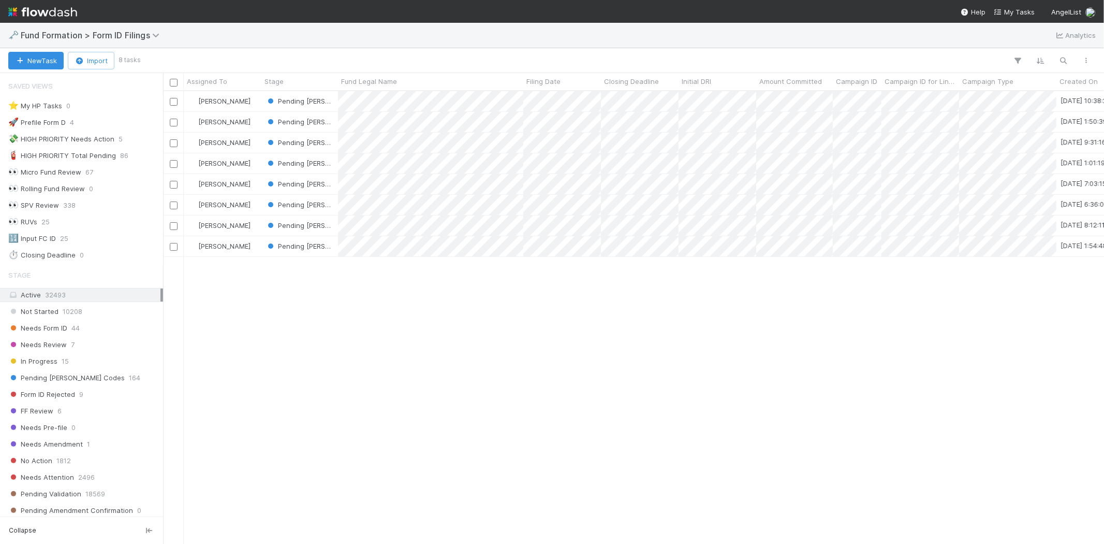
scroll to position [9, 8]
click at [265, 298] on div "[PERSON_NAME] Pending [PERSON_NAME] Codes [DATE] 10:38:23 PM [DATE] 7:51:14 AM …" at bounding box center [633, 317] width 941 height 452
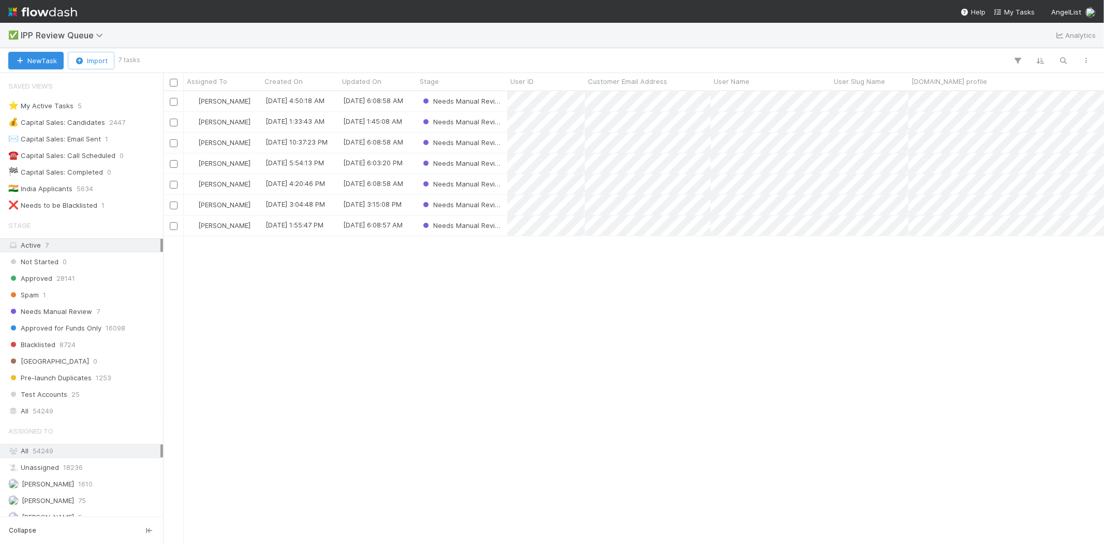
click at [373, 385] on div "Karen Jane Salcedo 8/27/25, 4:50:18 AM 8/27/25, 6:08:58 AM Needs Manual Review …" at bounding box center [633, 317] width 941 height 452
click at [261, 107] on div "8/27/25, 4:50:18 AM" at bounding box center [300, 101] width 78 height 20
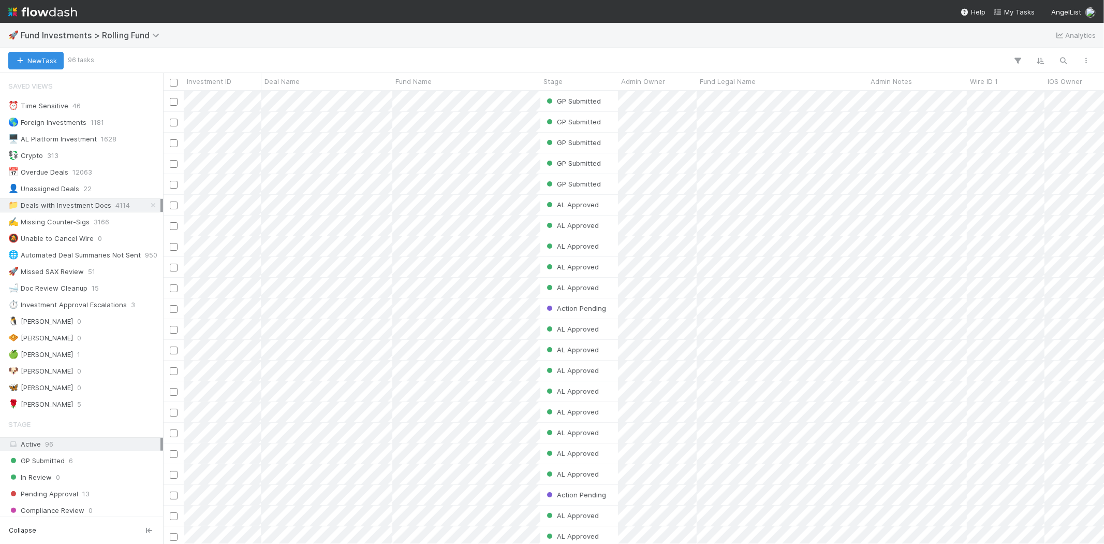
scroll to position [444, 932]
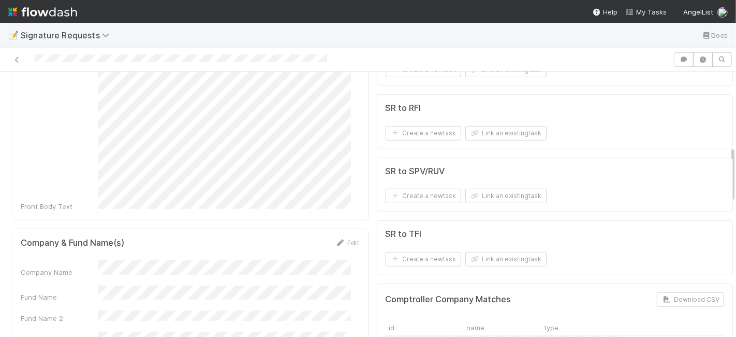
scroll to position [402, 0]
